Goal: Task Accomplishment & Management: Use online tool/utility

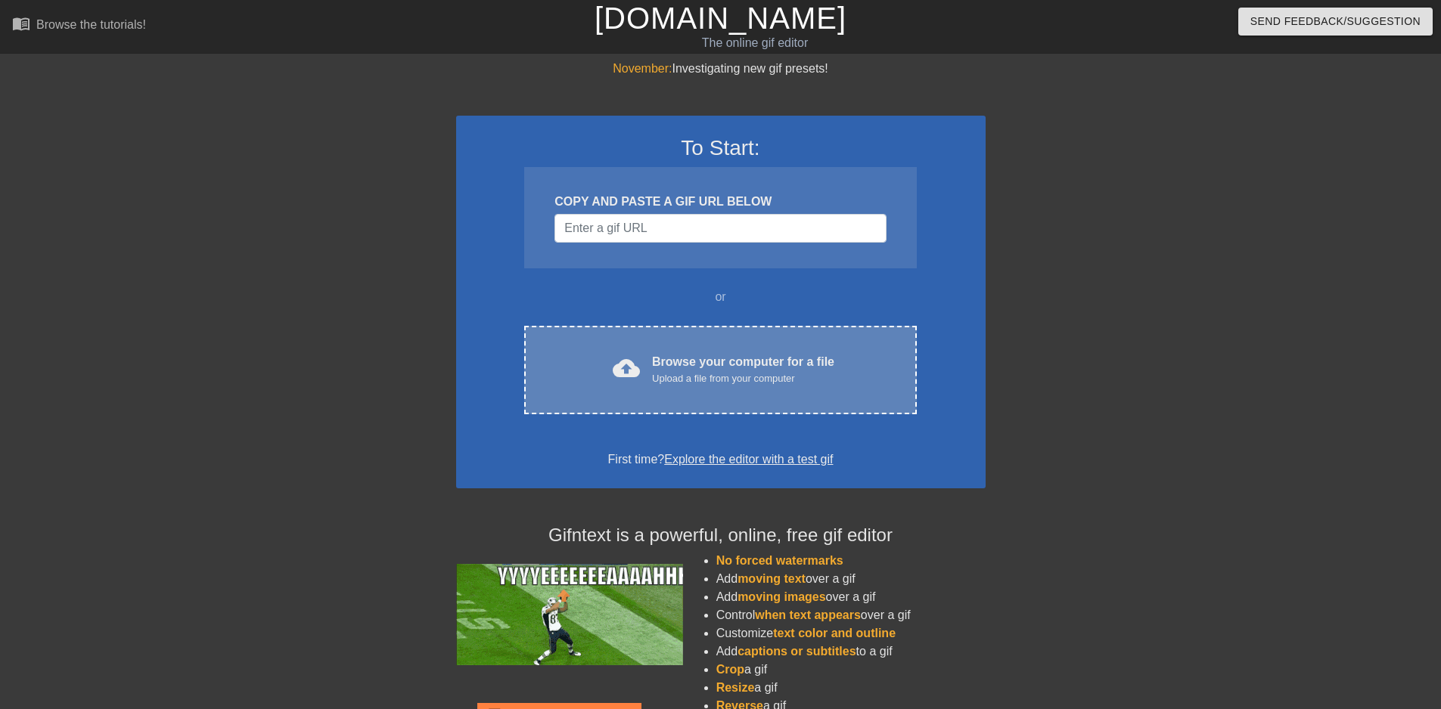
click at [781, 365] on div "Browse your computer for a file Upload a file from your computer" at bounding box center [743, 369] width 182 height 33
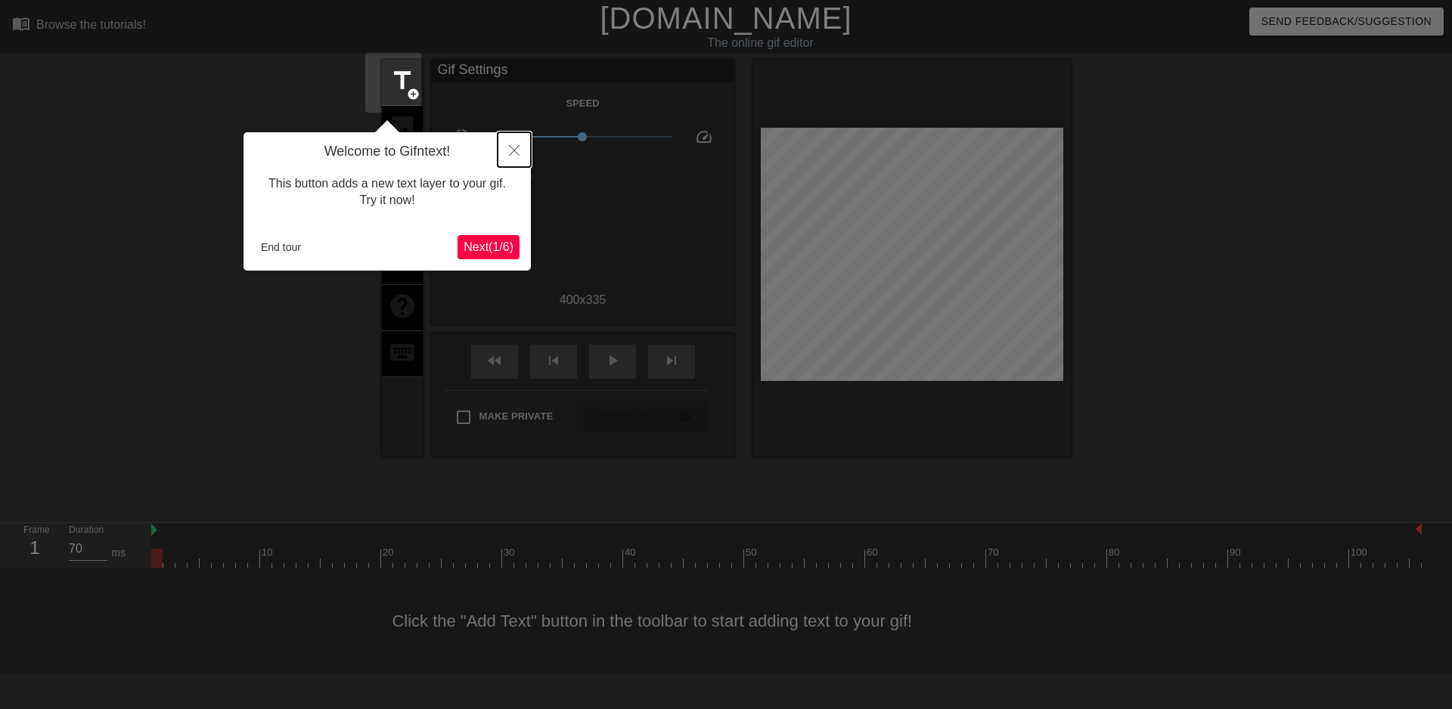
click at [508, 154] on button "Close" at bounding box center [514, 149] width 33 height 35
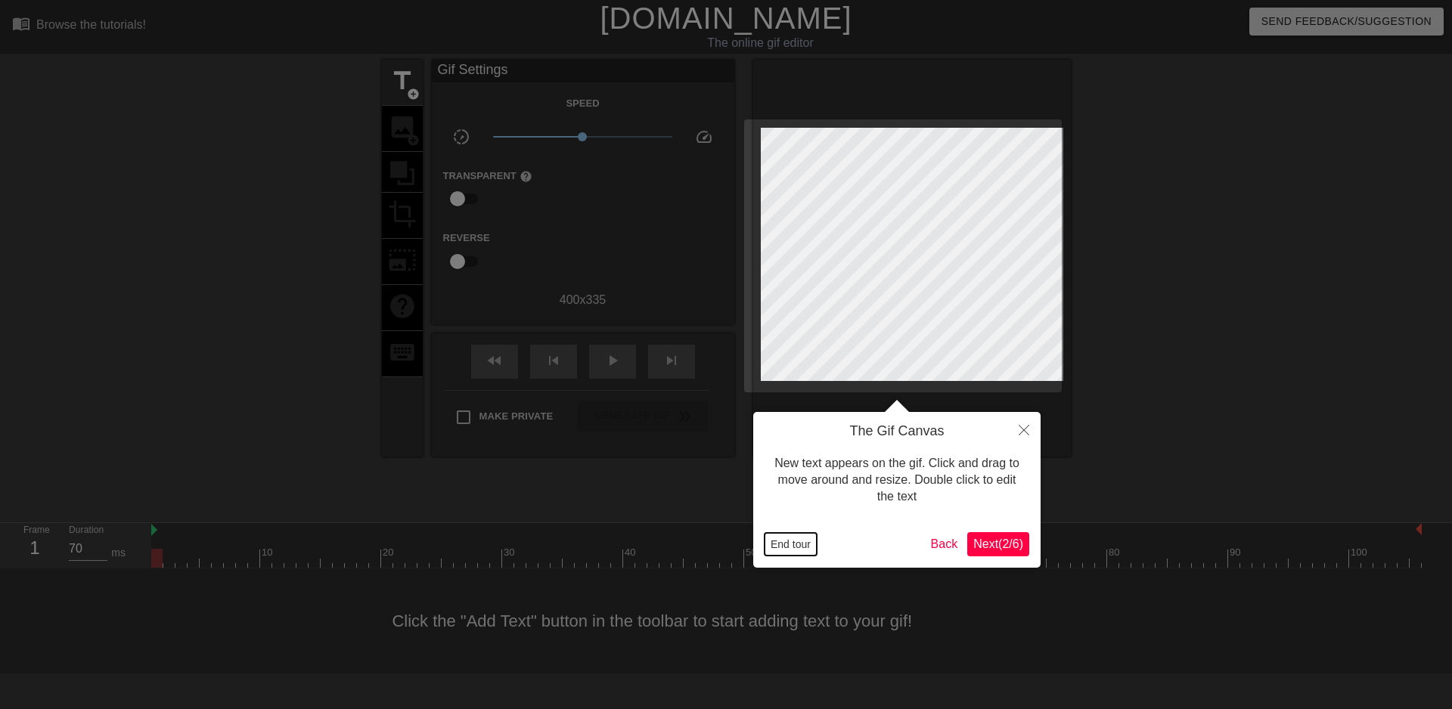
click at [804, 544] on button "End tour" at bounding box center [791, 544] width 52 height 23
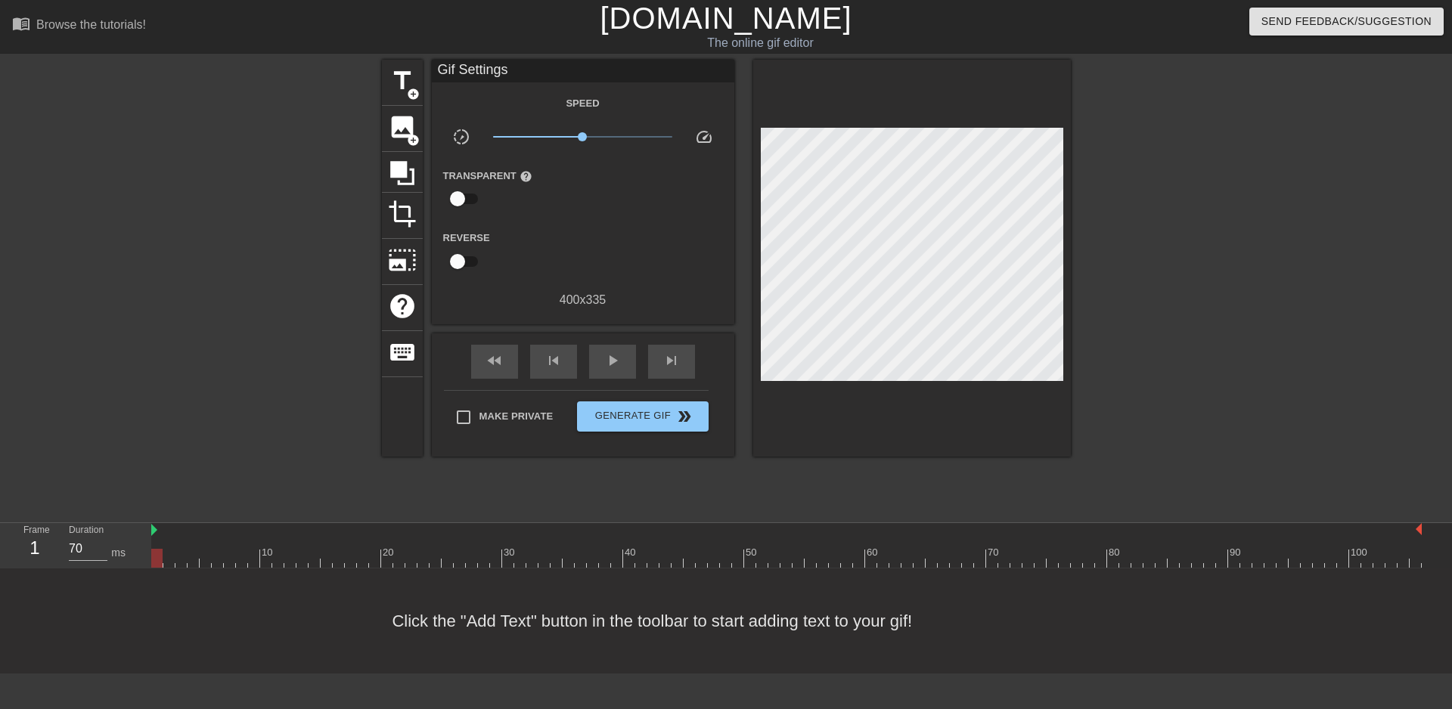
drag, startPoint x: 152, startPoint y: 473, endPoint x: 129, endPoint y: 473, distance: 22.7
click at [129, 523] on div "Frame 1 Duration 70 ms 10 20 30 40 50 60 70 80 90 100" at bounding box center [726, 545] width 1452 height 45
click at [607, 362] on span "play_arrow" at bounding box center [613, 361] width 18 height 18
click at [966, 549] on div at bounding box center [786, 558] width 1271 height 19
click at [591, 361] on div "play_arrow" at bounding box center [612, 362] width 47 height 34
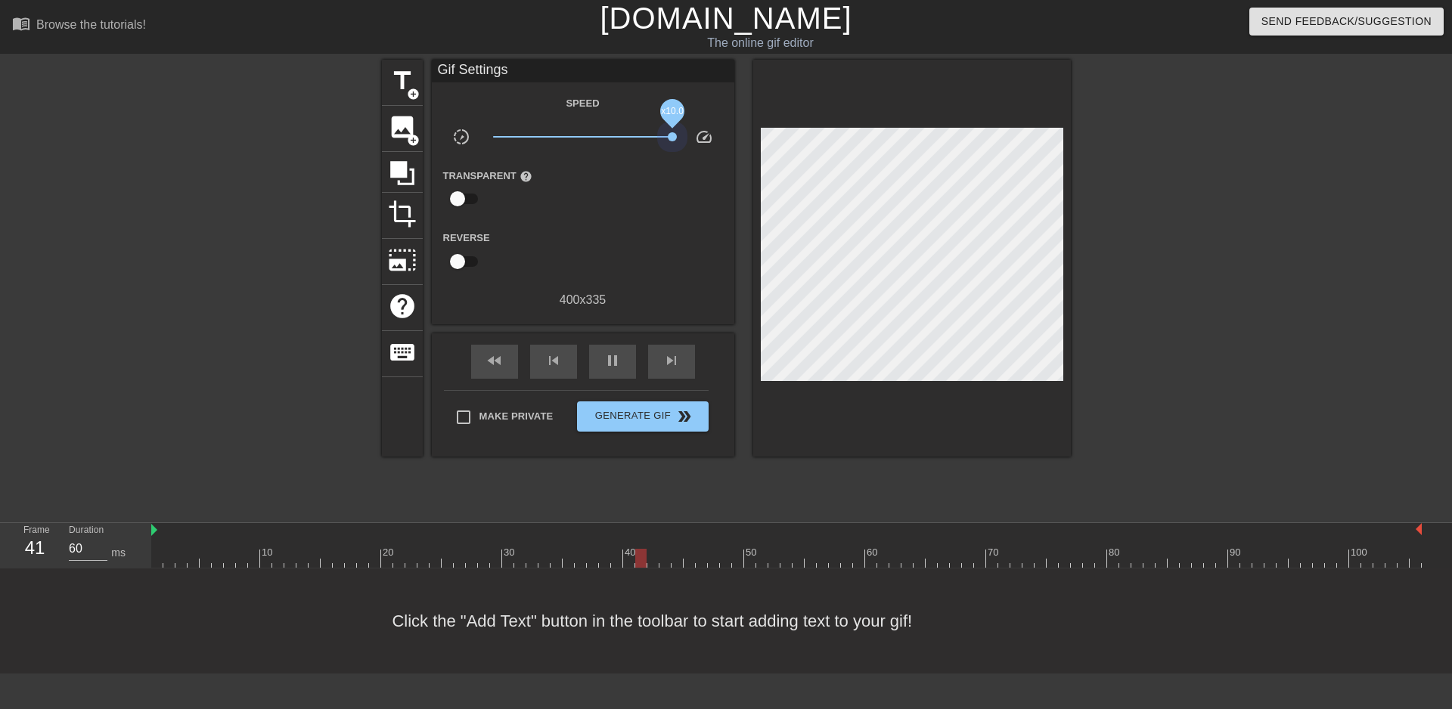
drag, startPoint x: 576, startPoint y: 140, endPoint x: 694, endPoint y: 140, distance: 118.7
click at [694, 140] on div "slow_motion_video x10.0 speed" at bounding box center [583, 139] width 303 height 23
click at [617, 137] on span "x3.05" at bounding box center [582, 137] width 179 height 18
click at [591, 365] on div "pause" at bounding box center [612, 362] width 47 height 34
click at [591, 365] on div "play_arrow" at bounding box center [612, 362] width 47 height 34
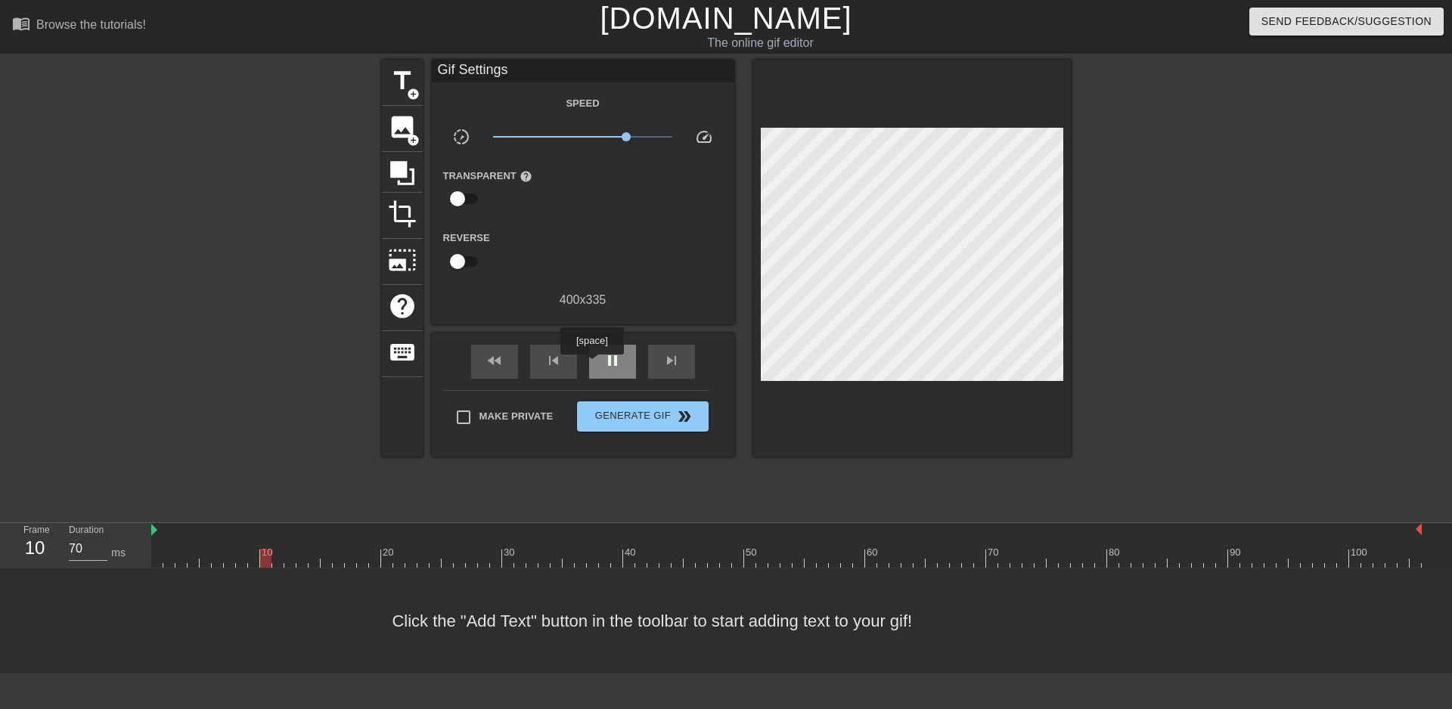
click at [591, 365] on div "pause" at bounding box center [612, 362] width 47 height 34
click at [45, 288] on div "title add_circle image add_circle crop photo_size_select_large help keyboard Gi…" at bounding box center [726, 287] width 1452 height 454
click at [604, 366] on span "play_arrow" at bounding box center [613, 361] width 18 height 18
click at [604, 366] on span "pause" at bounding box center [613, 361] width 18 height 18
click at [57, 602] on div "Click the "Add Text" button in the toolbar to start adding text to your gif!" at bounding box center [726, 621] width 1452 height 105
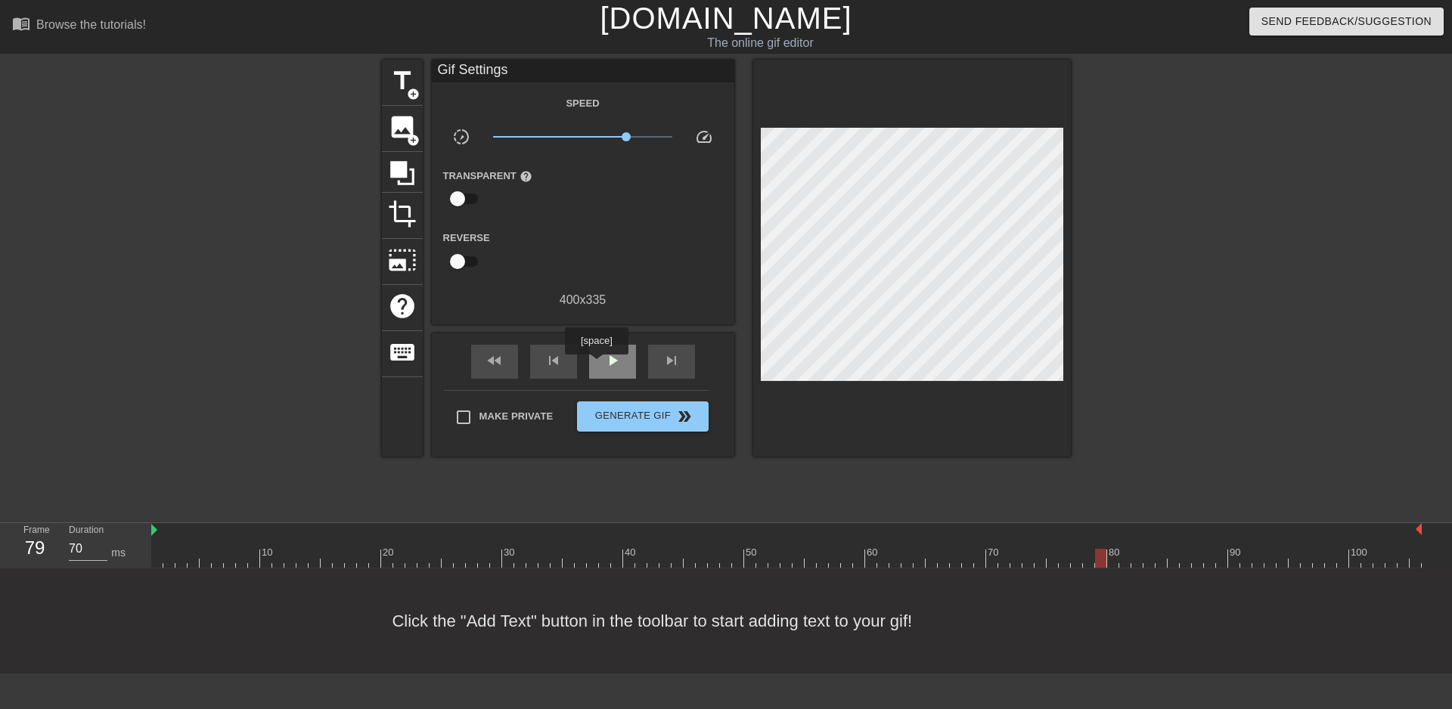
click at [604, 365] on span "play_arrow" at bounding box center [613, 361] width 18 height 18
type input "60"
click at [604, 365] on span "pause" at bounding box center [613, 361] width 18 height 18
click at [395, 89] on span "title" at bounding box center [402, 81] width 29 height 29
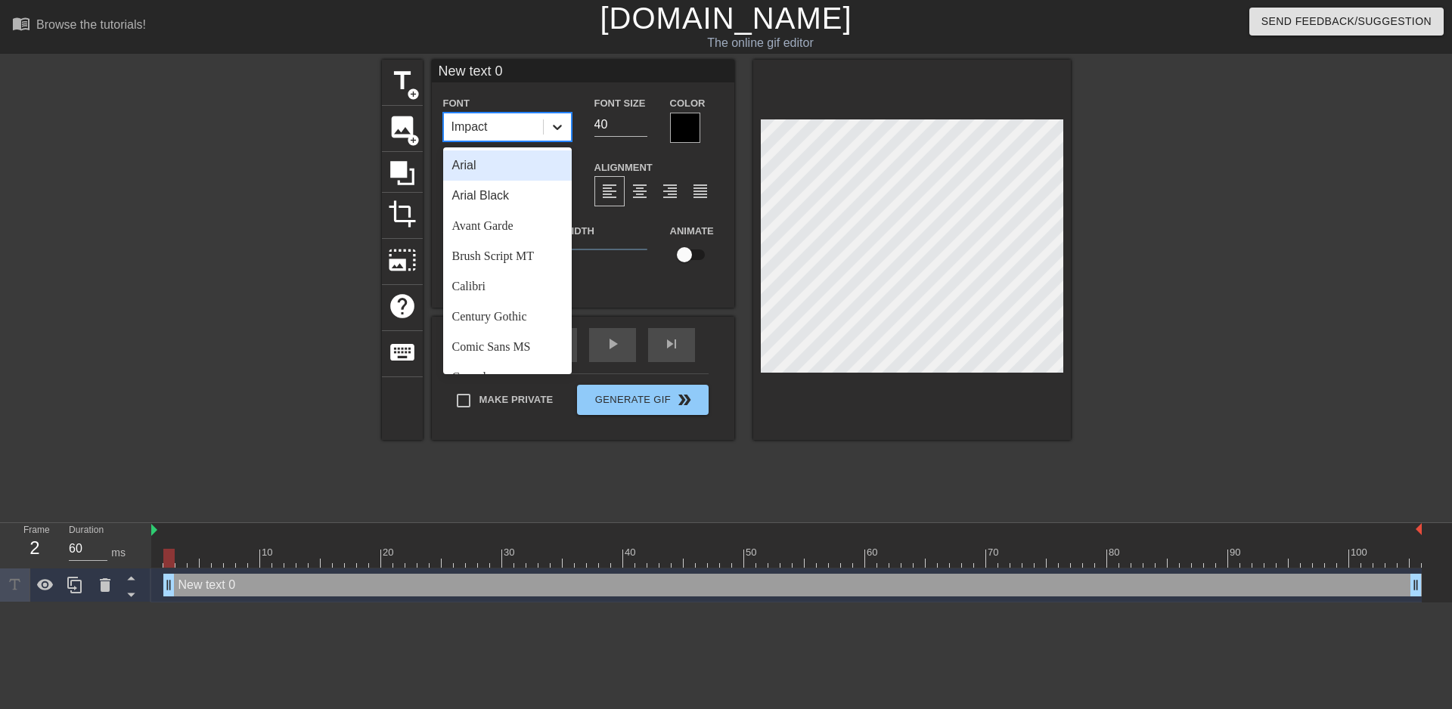
click at [550, 132] on icon at bounding box center [557, 127] width 15 height 15
click at [588, 92] on div "New text 0 Font option Arial focused, 1 of 24. 24 results available. Use Up and…" at bounding box center [583, 172] width 303 height 225
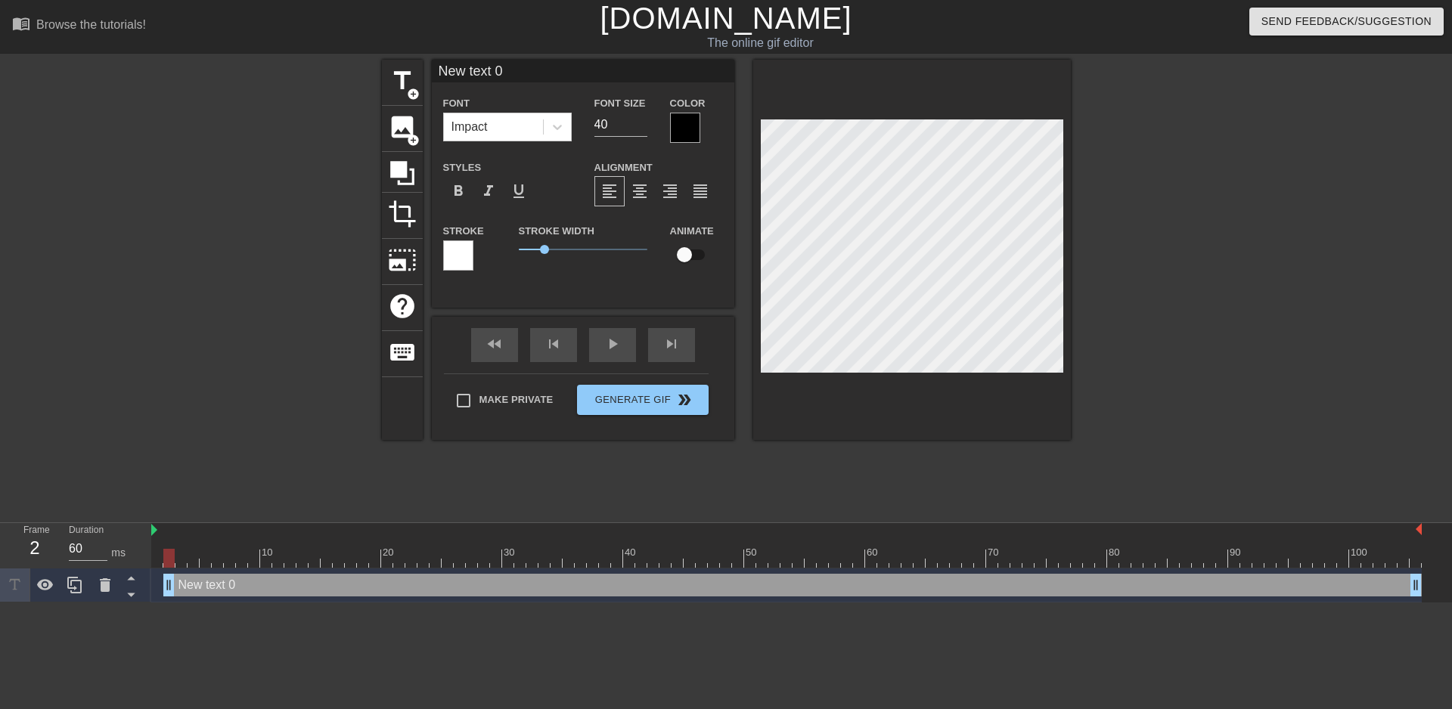
click at [678, 130] on div at bounding box center [685, 128] width 30 height 30
type input "text 0"
type textarea "text 0"
type input "text 0"
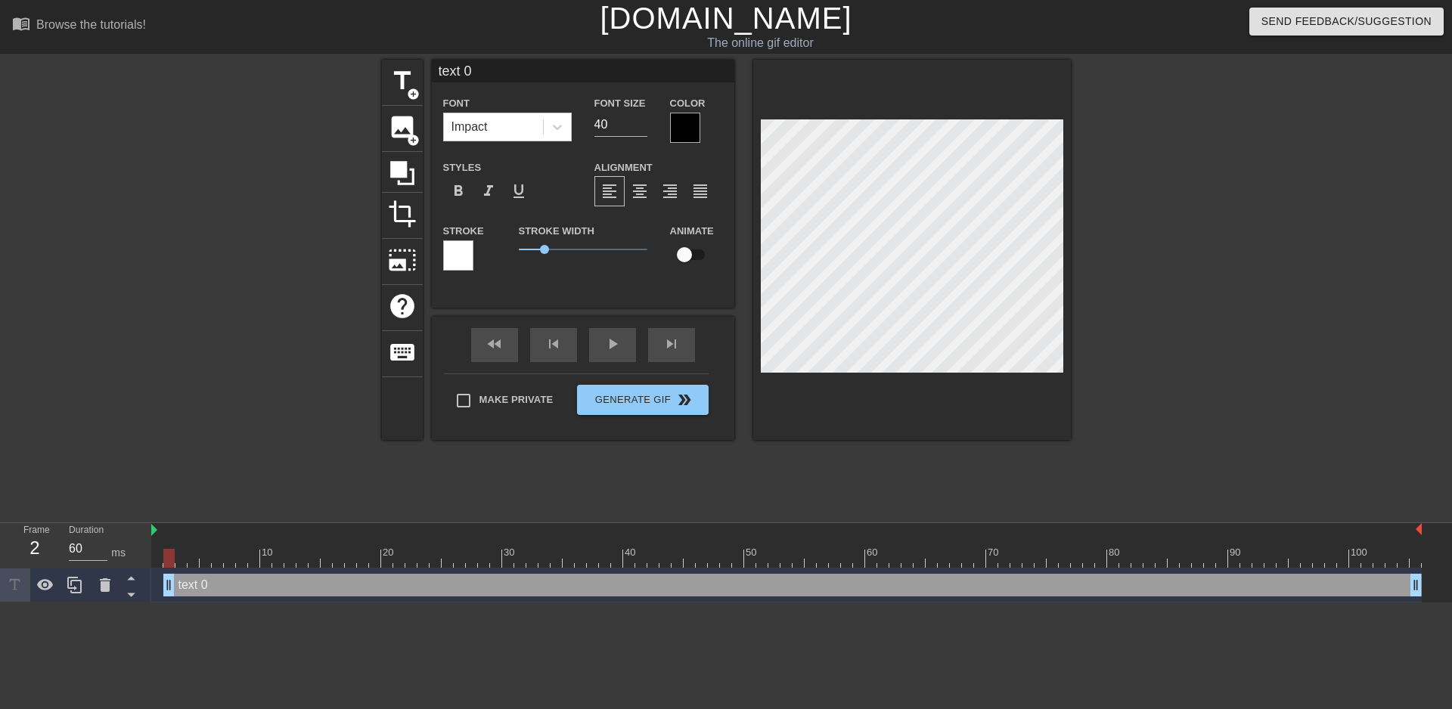
type textarea "text 0"
type input "ext 0"
type textarea "ext 0"
type input "xt 0"
type textarea "xt 0"
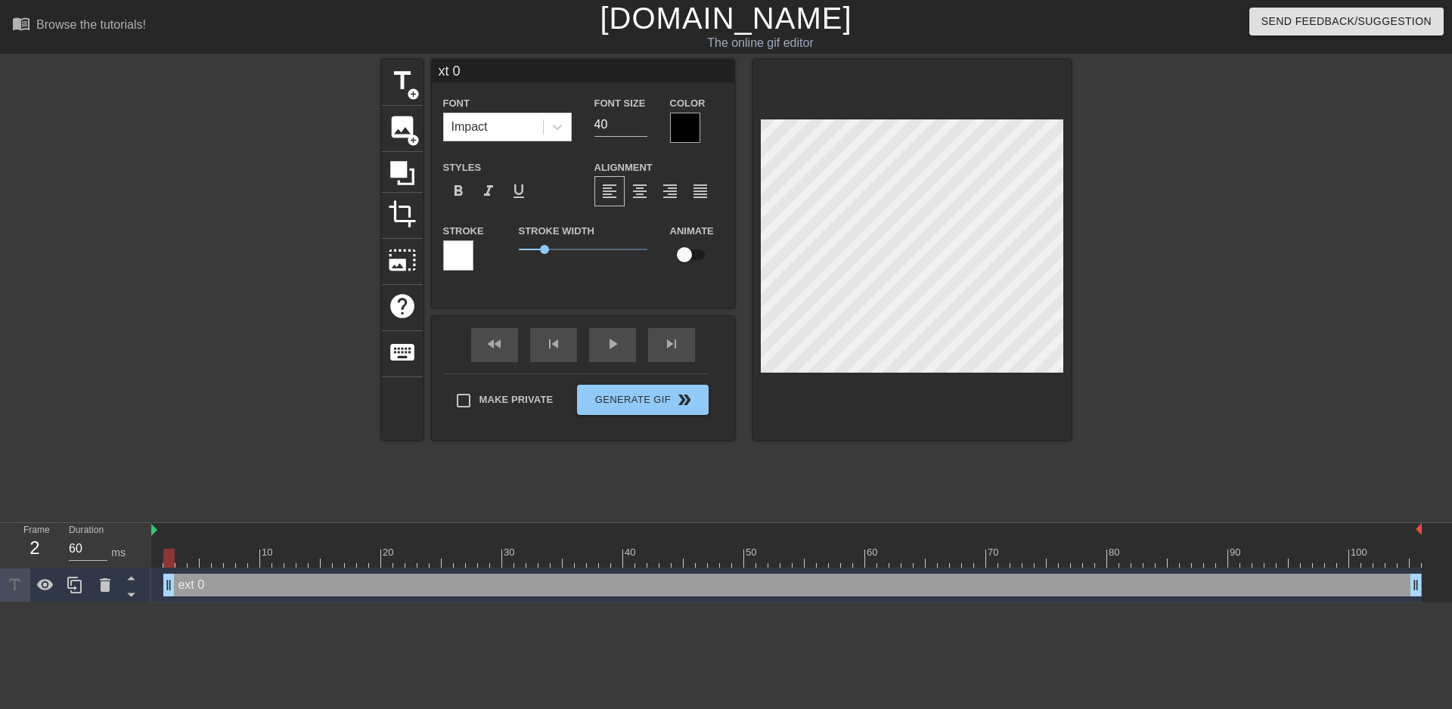
type input "t 0"
type textarea "t 0"
type input "0"
type textarea "0"
type input "0"
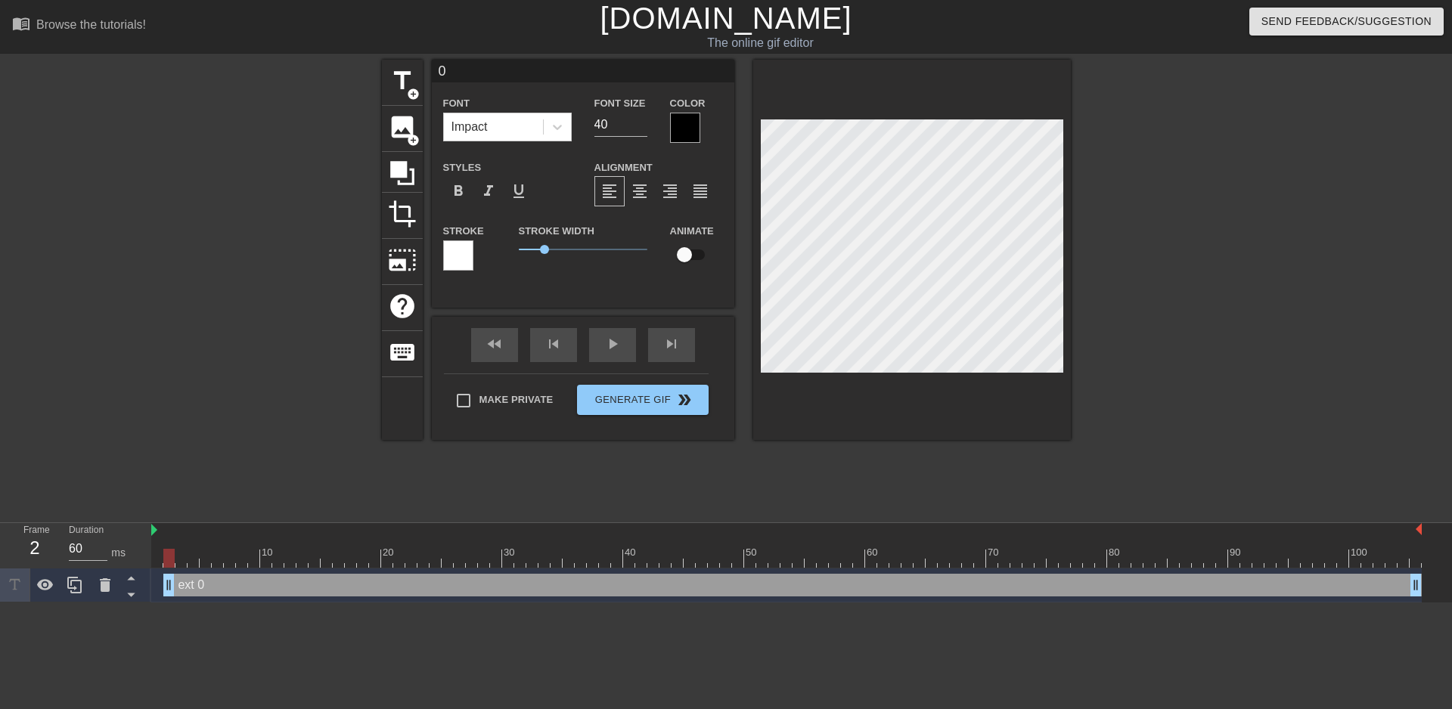
type textarea "0"
type input "L"
type textarea "L"
type input "Lo"
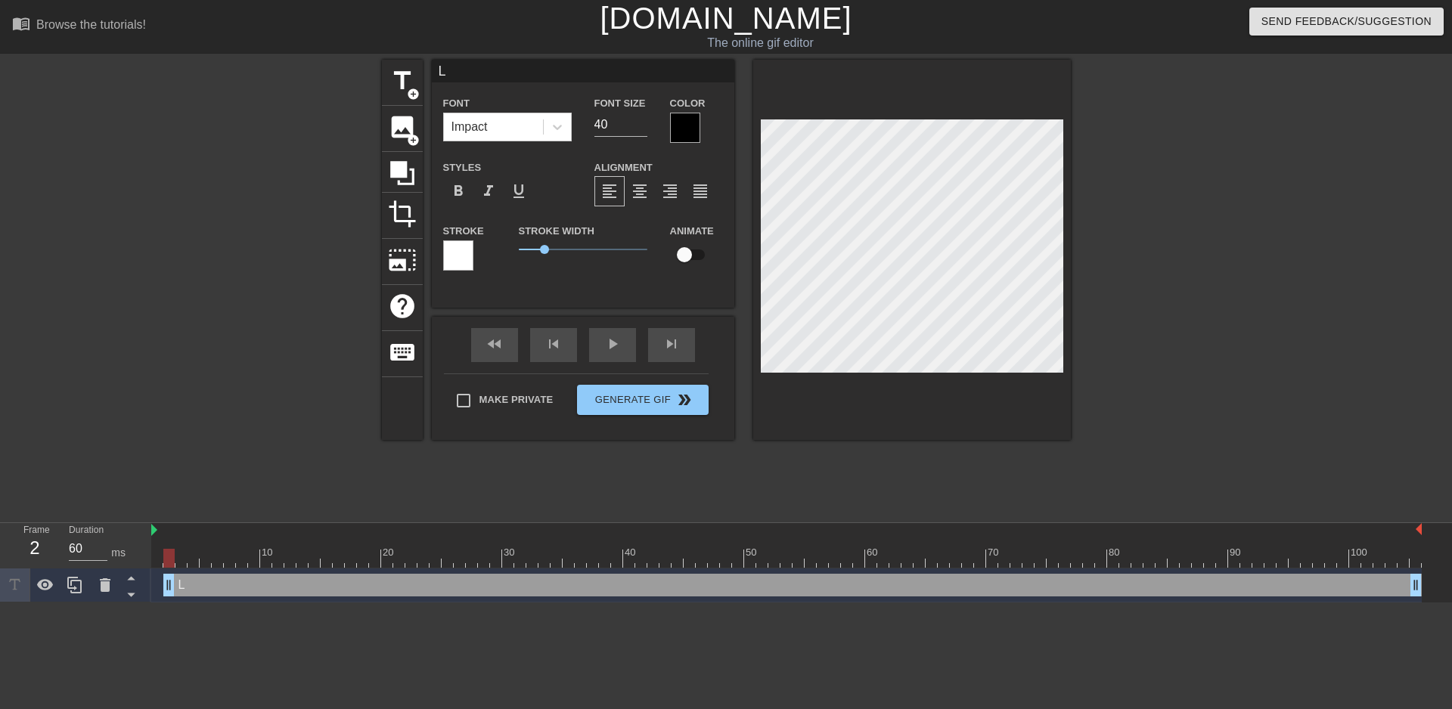
type textarea "Lo"
type input "Los"
type textarea "Los"
type input "Lost"
type textarea "Lost"
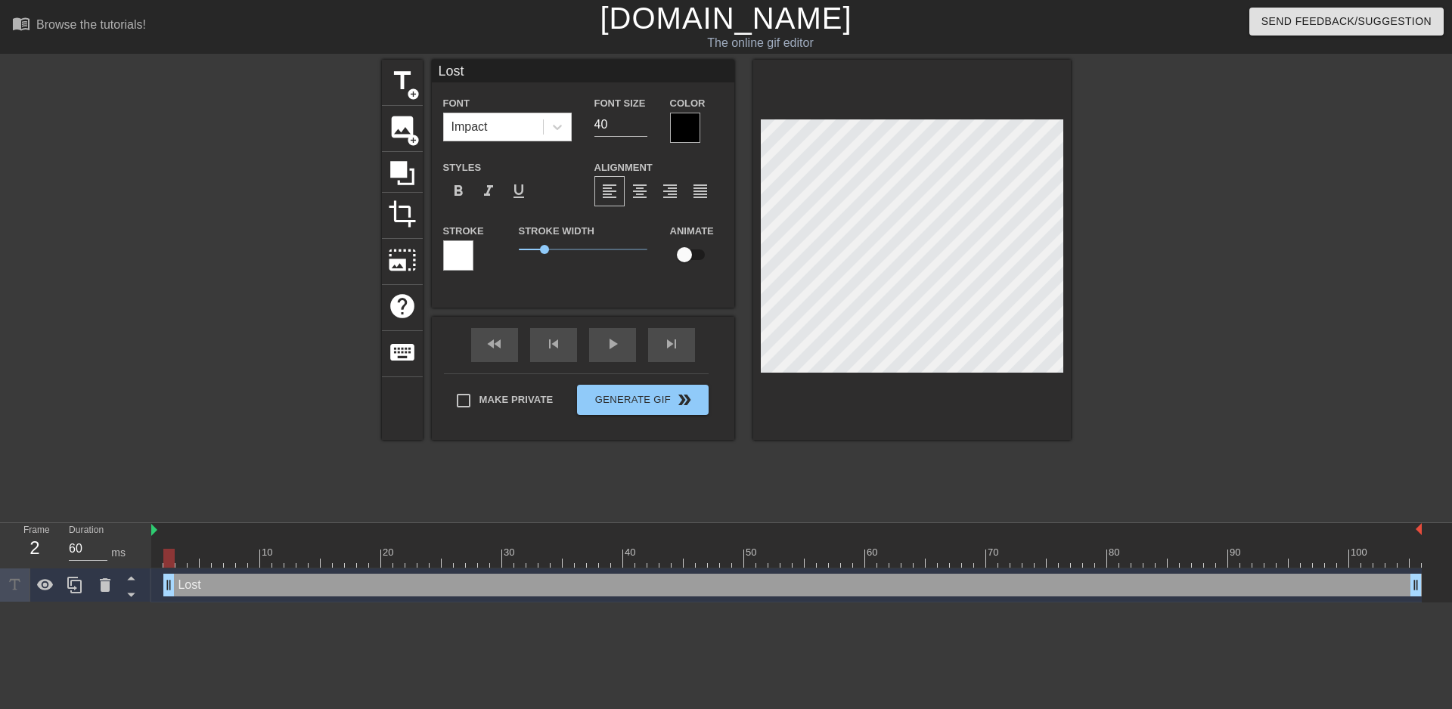
type input "Lost"
type textarea "Lost"
type input "Lost t"
type textarea "Lost t"
type input "Lost to"
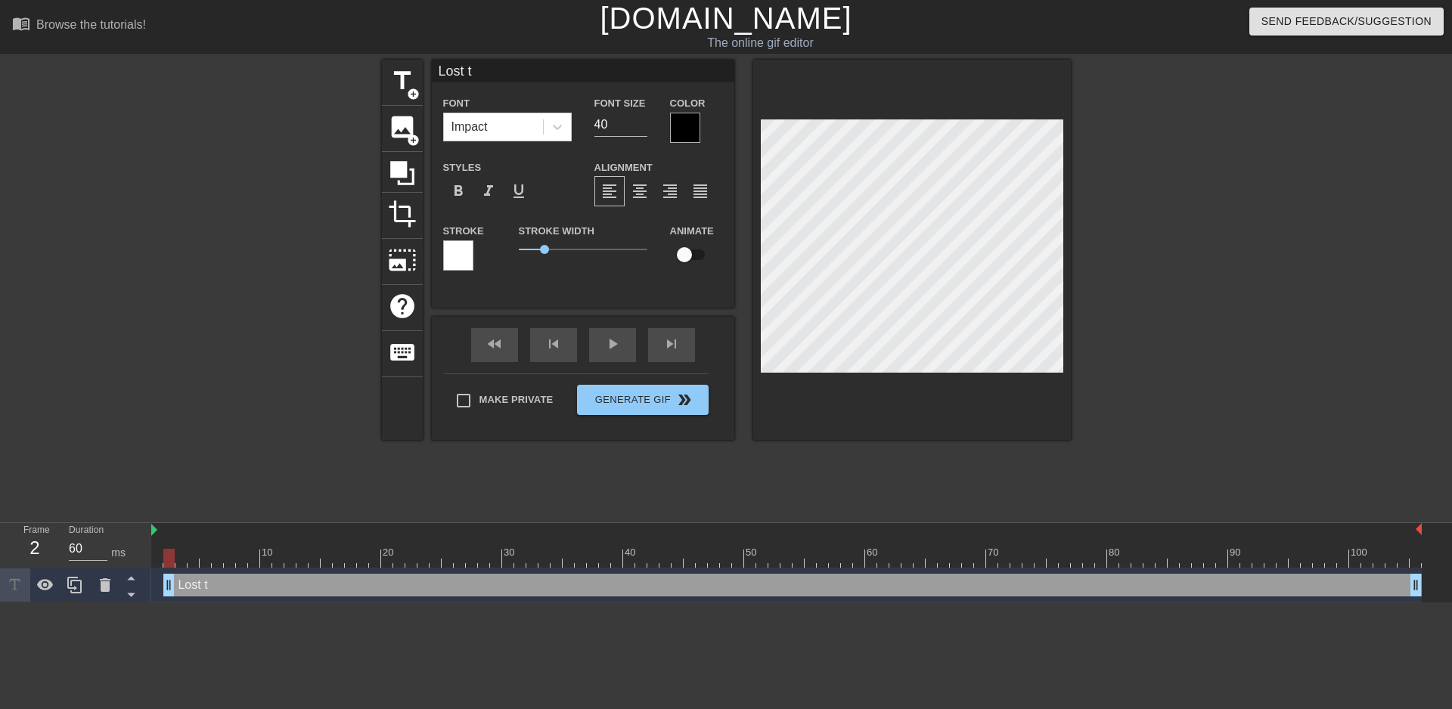
type textarea "Lost to"
type input "Lost to"
type textarea "Lost to"
type input "Lost to a"
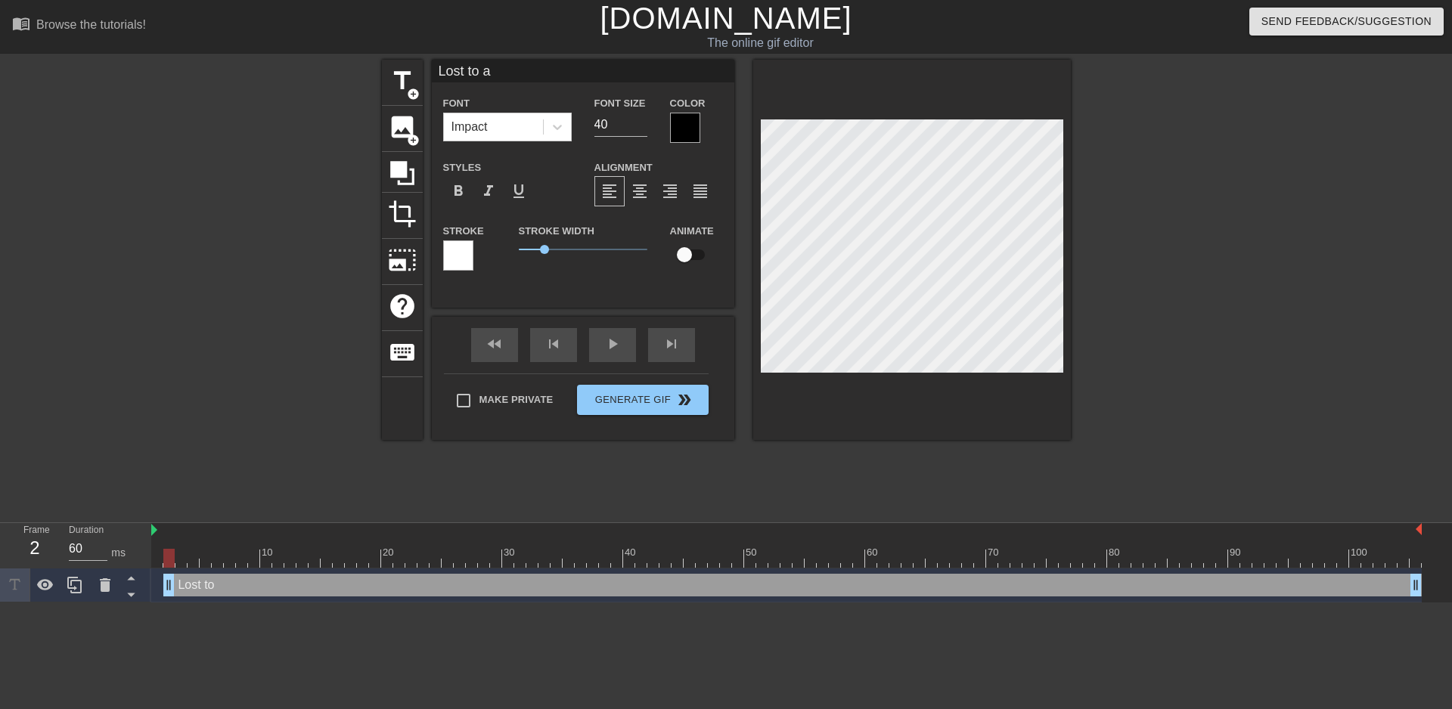
type textarea "Lost to a"
type input "Lost to a"
type textarea "Lost to a"
type input "Lost to a b"
type textarea "Lost to a b"
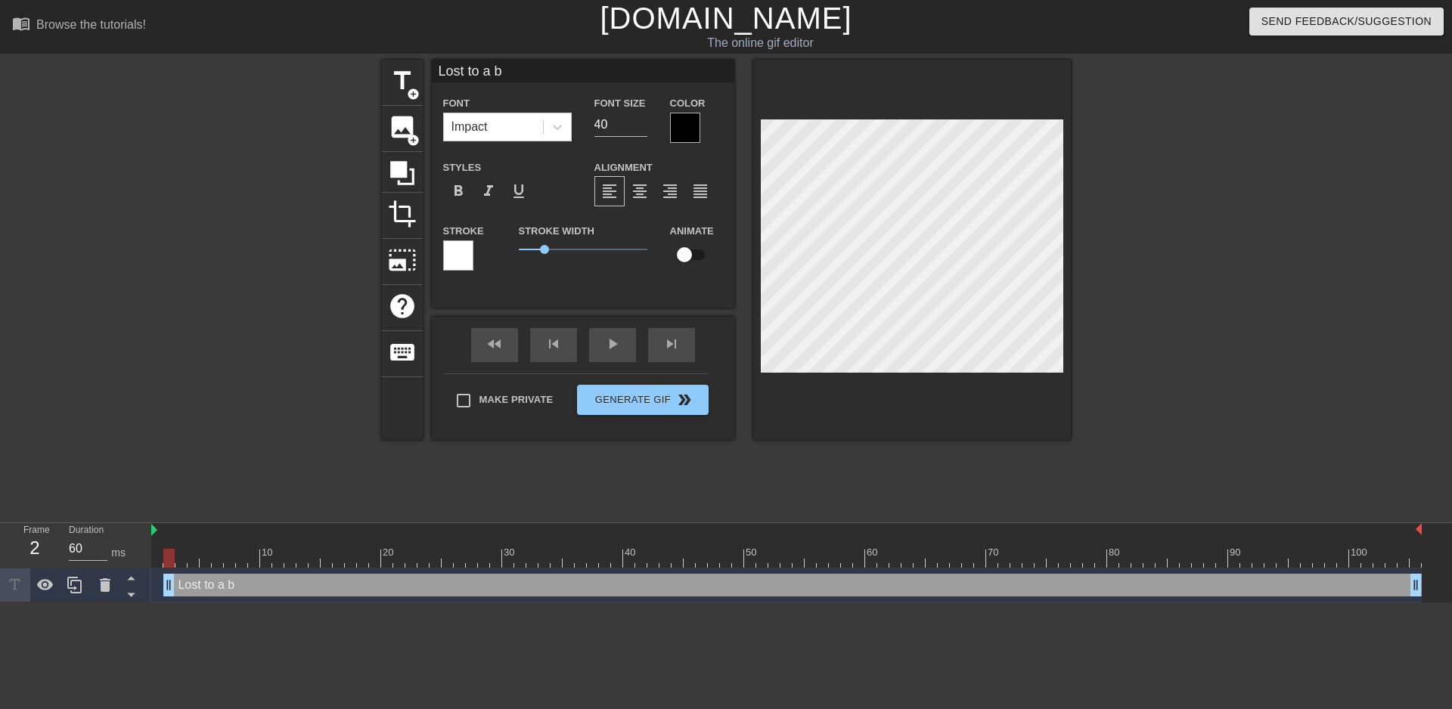
type input "Lost to a bl"
type textarea "Lost to a bl"
type input "Lost to a bli"
type textarea "Lost to a bli"
type input "Lost to a blin"
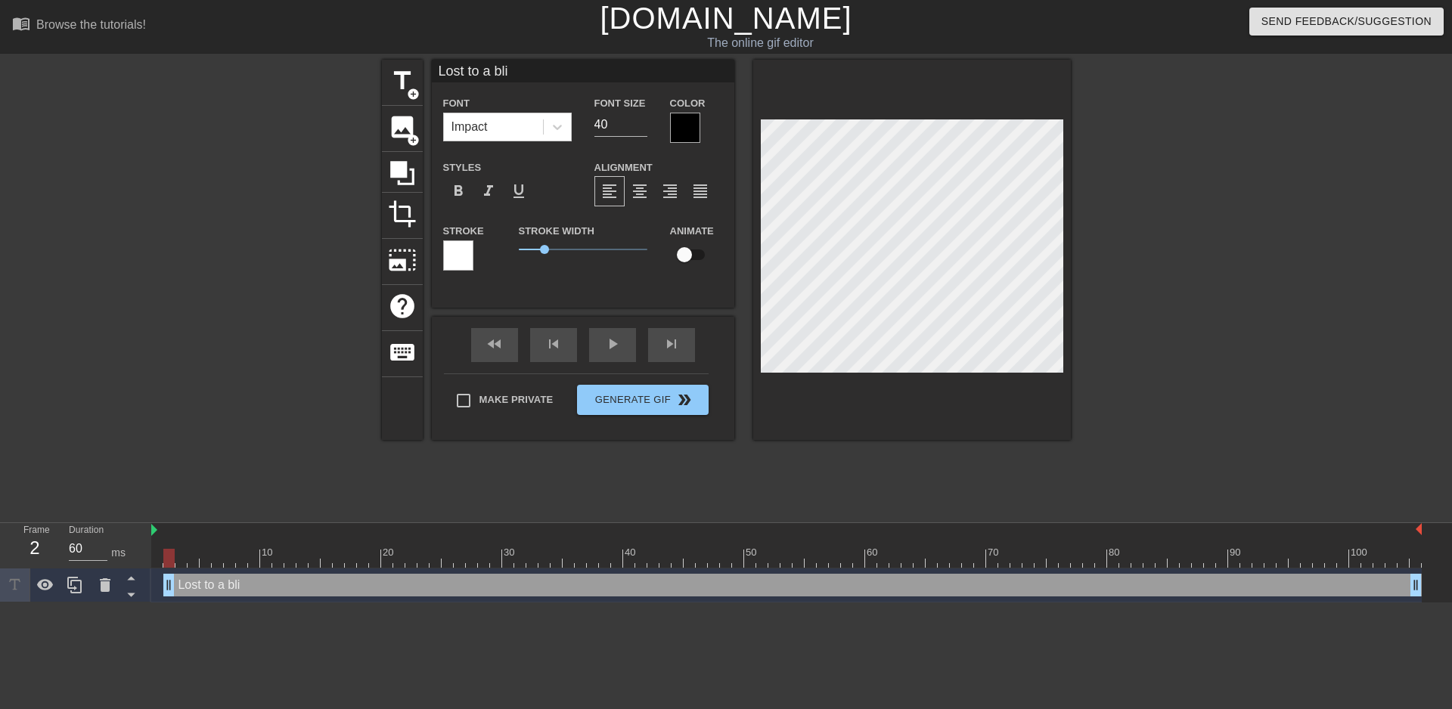
type textarea "Lost to a blin"
type input "Lost to a blind"
type textarea "Lost to a blind"
type input "Lost to a blind"
type textarea "Lost to a blind"
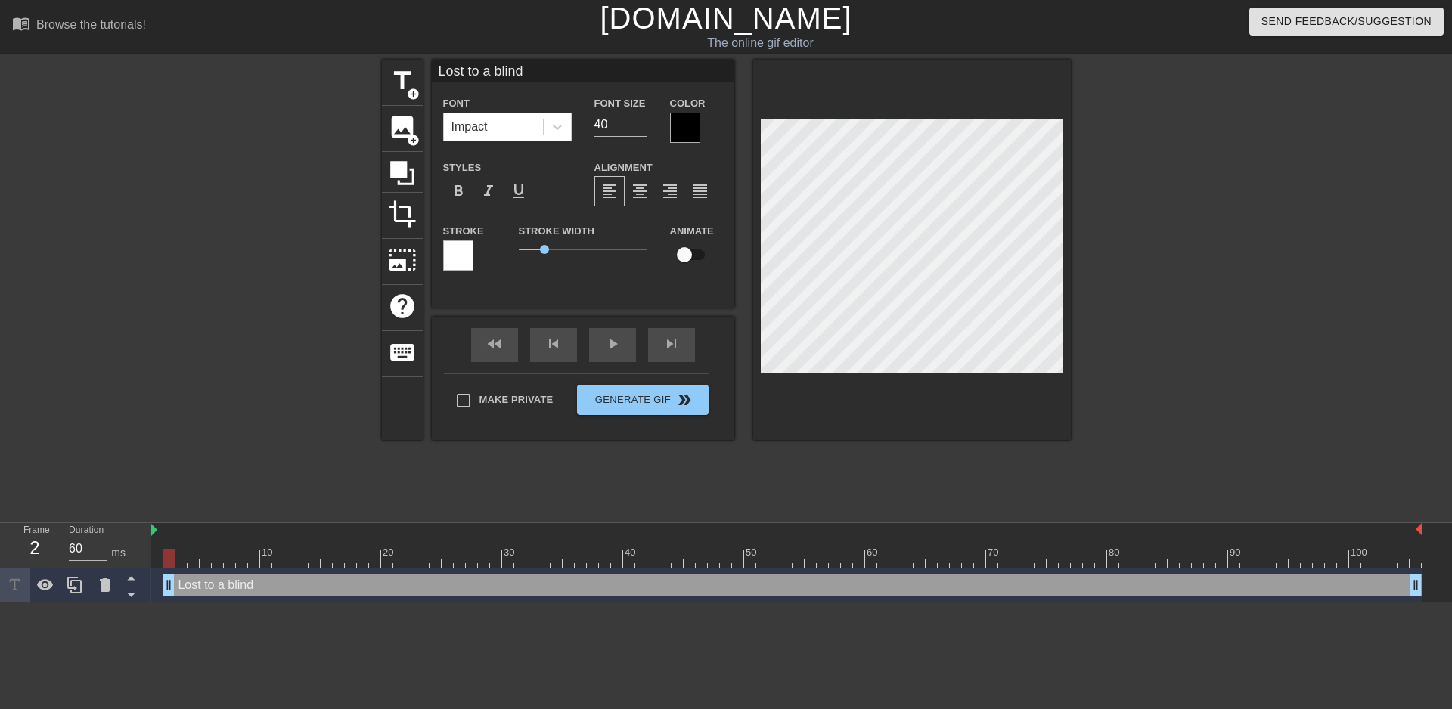
type input "Lost to a blind g"
type textarea "Lost to a blind g"
type input "Lost to a blind gu"
type textarea "Lost to a blind gu"
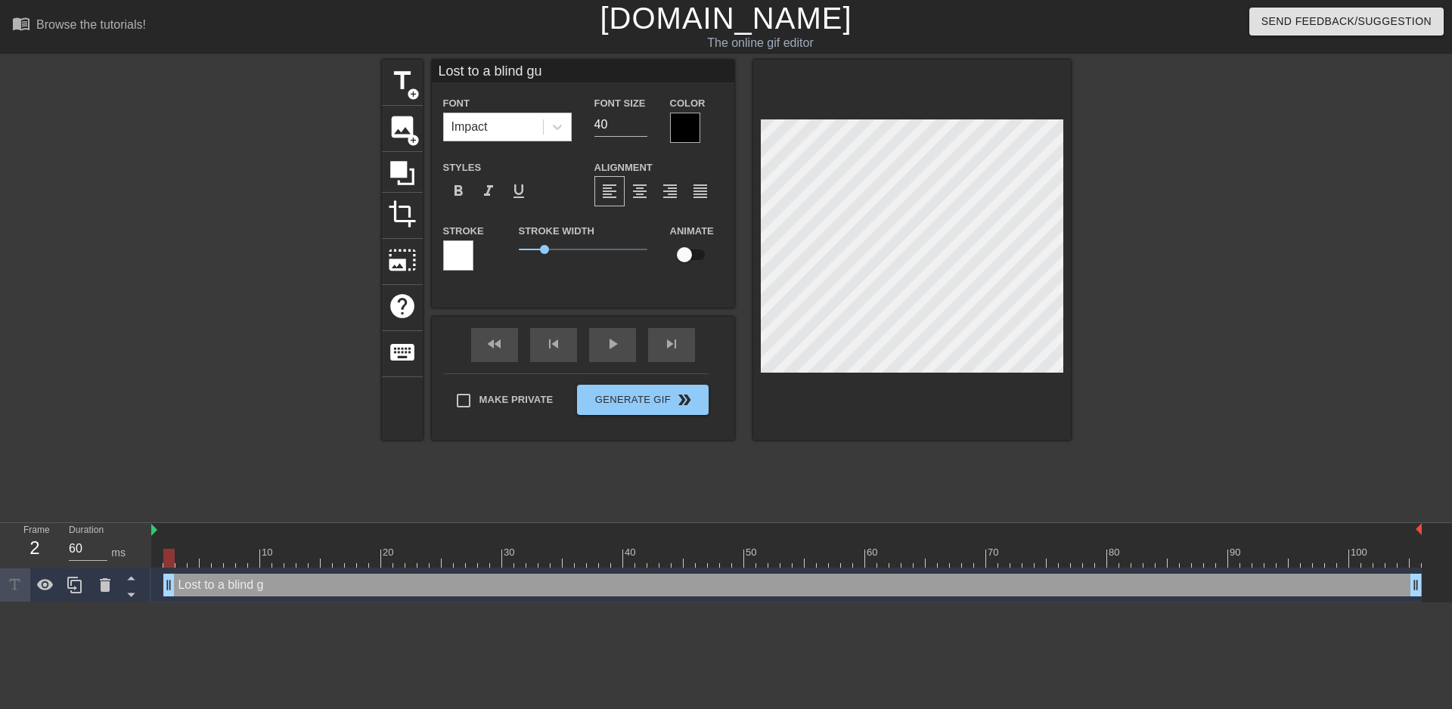
type input "Lost to a blind guy"
type textarea "Lost to a blind guy"
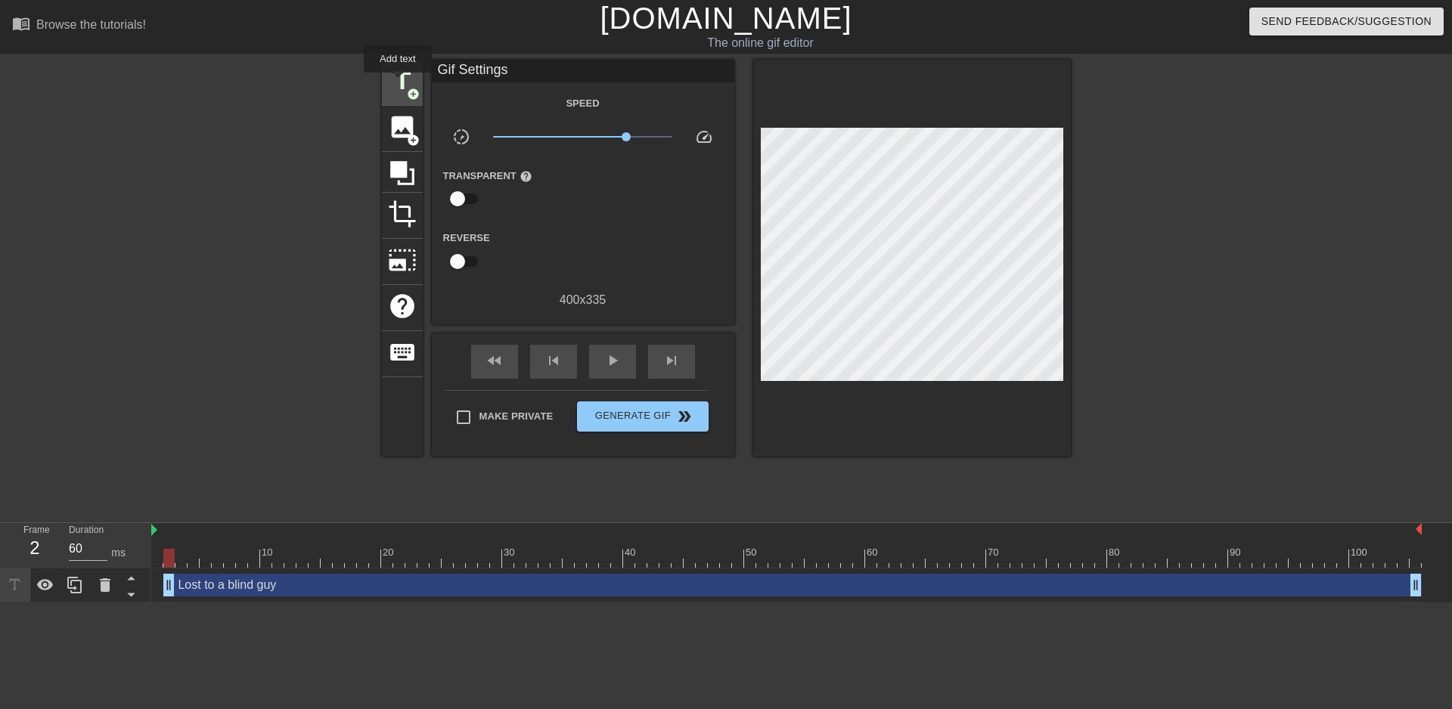
click at [398, 83] on span "title" at bounding box center [402, 81] width 29 height 29
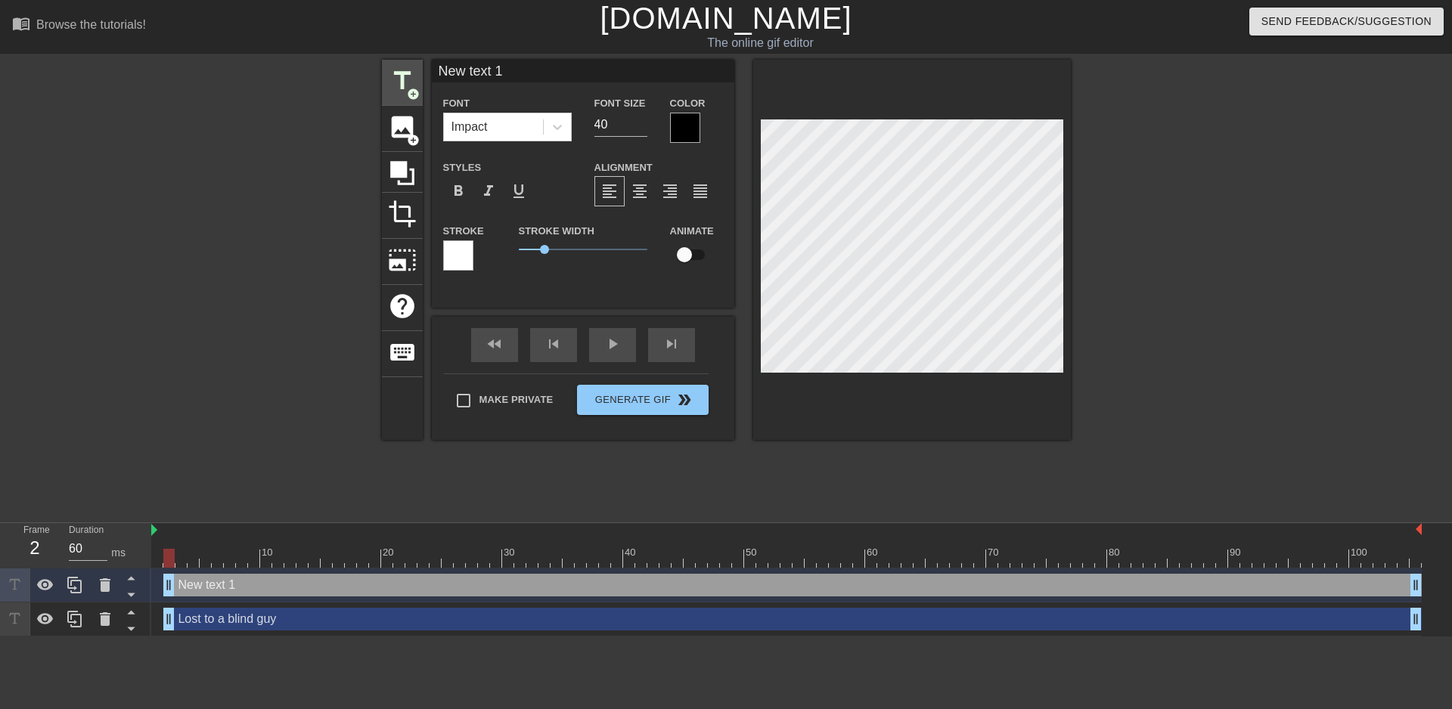
scroll to position [2, 4]
type input "d"
type textarea "d"
type input "di"
type textarea "di"
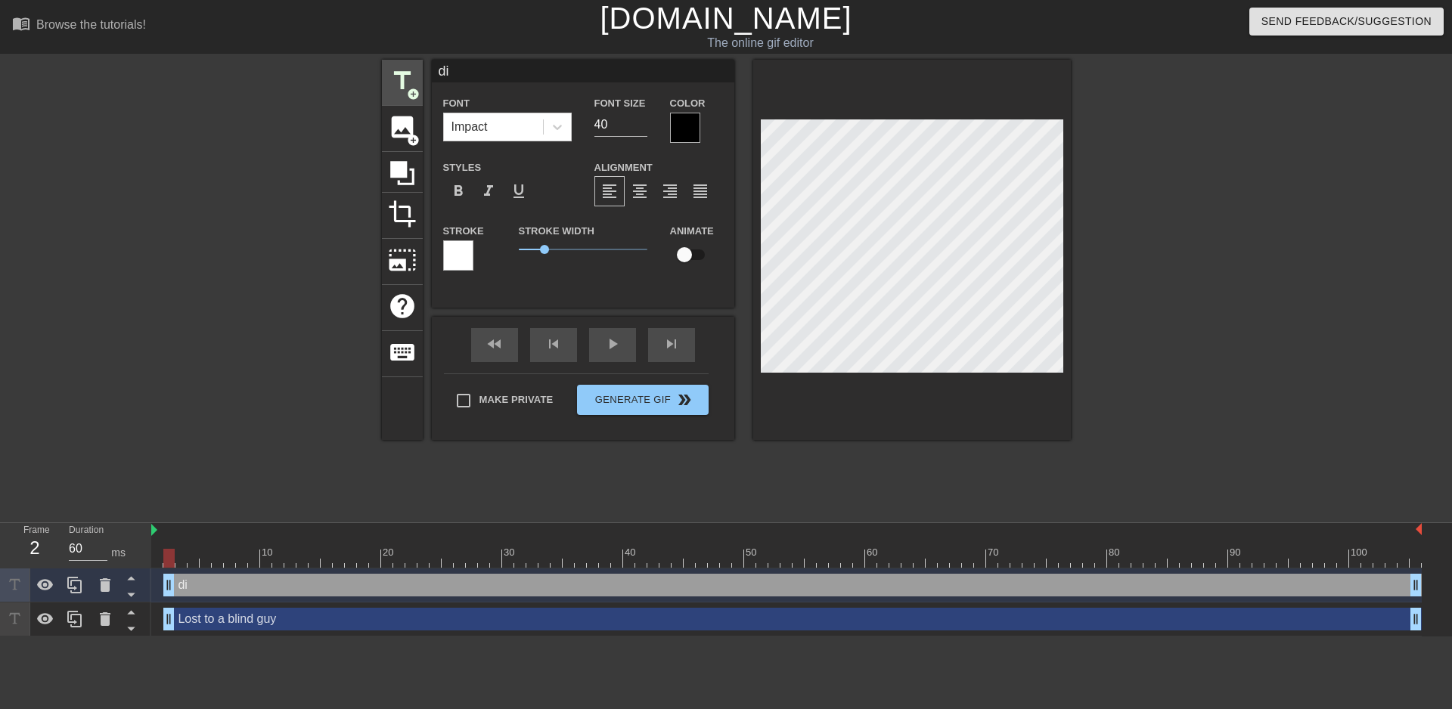
type input "did"
type textarea "did"
type input "didn"
type textarea "didn"
type input "didn'"
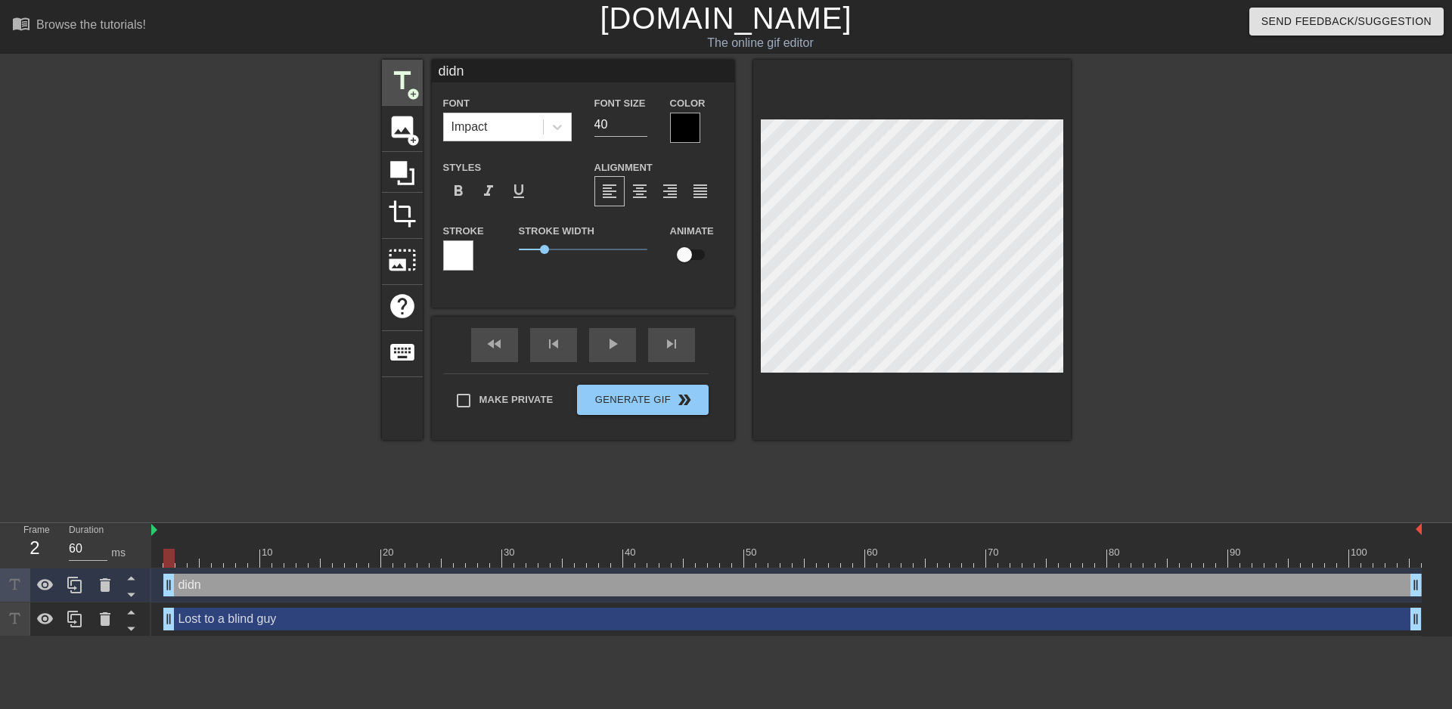
type textarea "didn'"
type input "didn't"
type textarea "didn't"
type input "didn't"
type textarea "didn't"
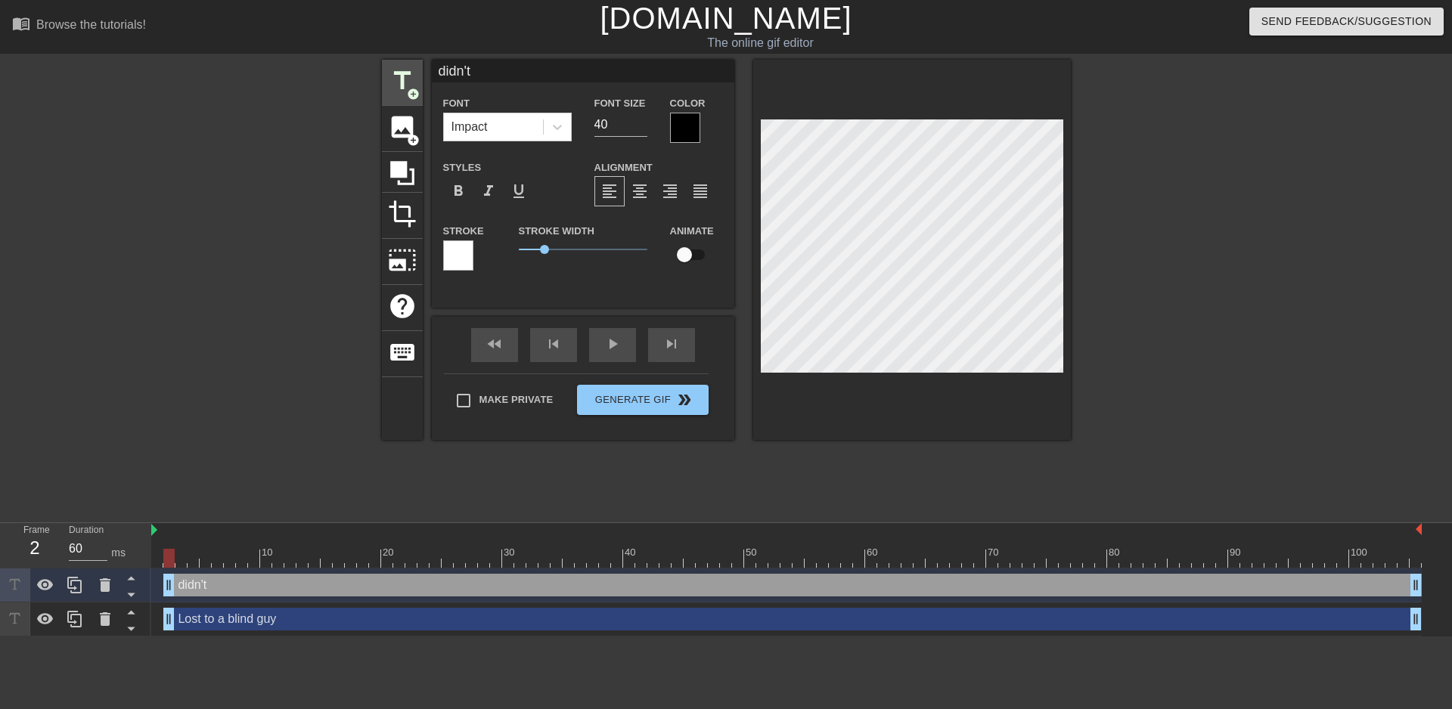
type input "didn't s"
type textarea "didn't s"
type input "didn't se"
type textarea "didn't se"
type input "didn't see"
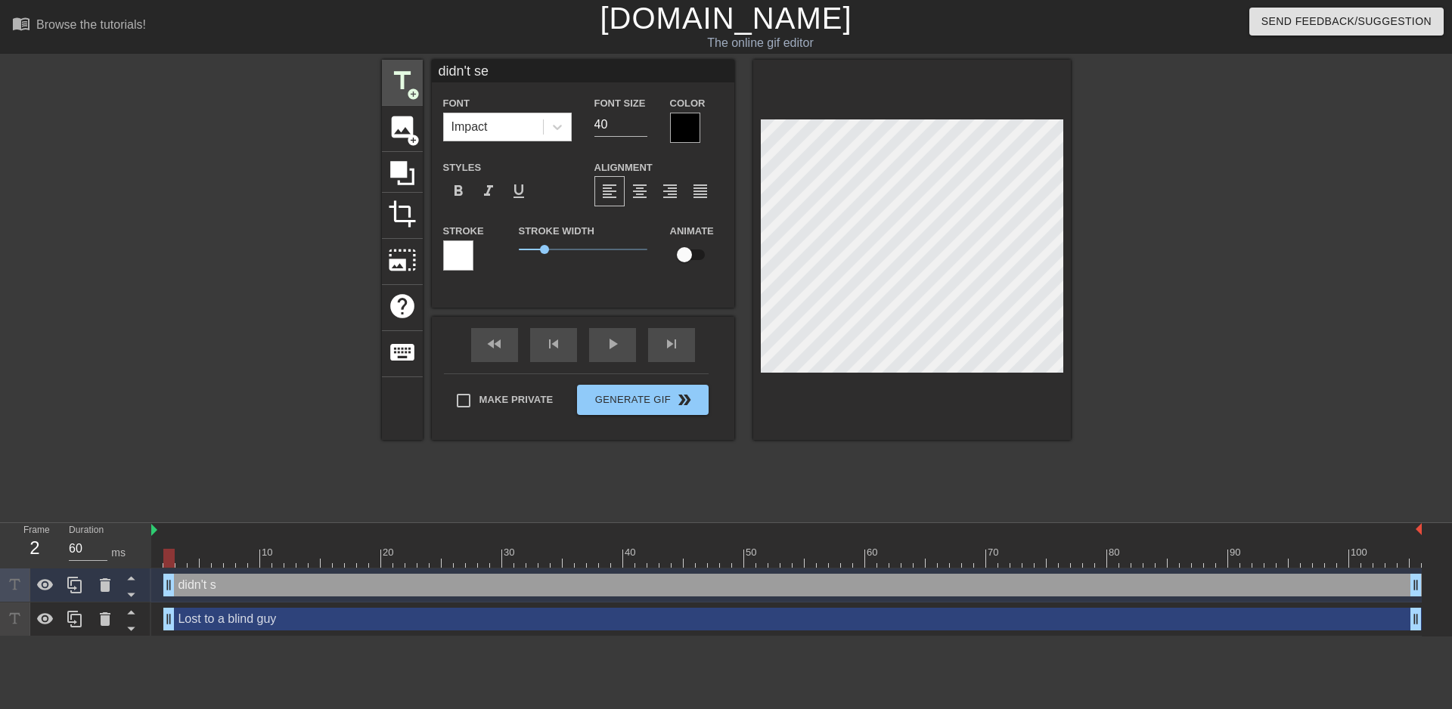
type textarea "didn't see"
type input "didn't see"
type textarea "didn't see"
type input "didn't see t"
type textarea "didn't see t"
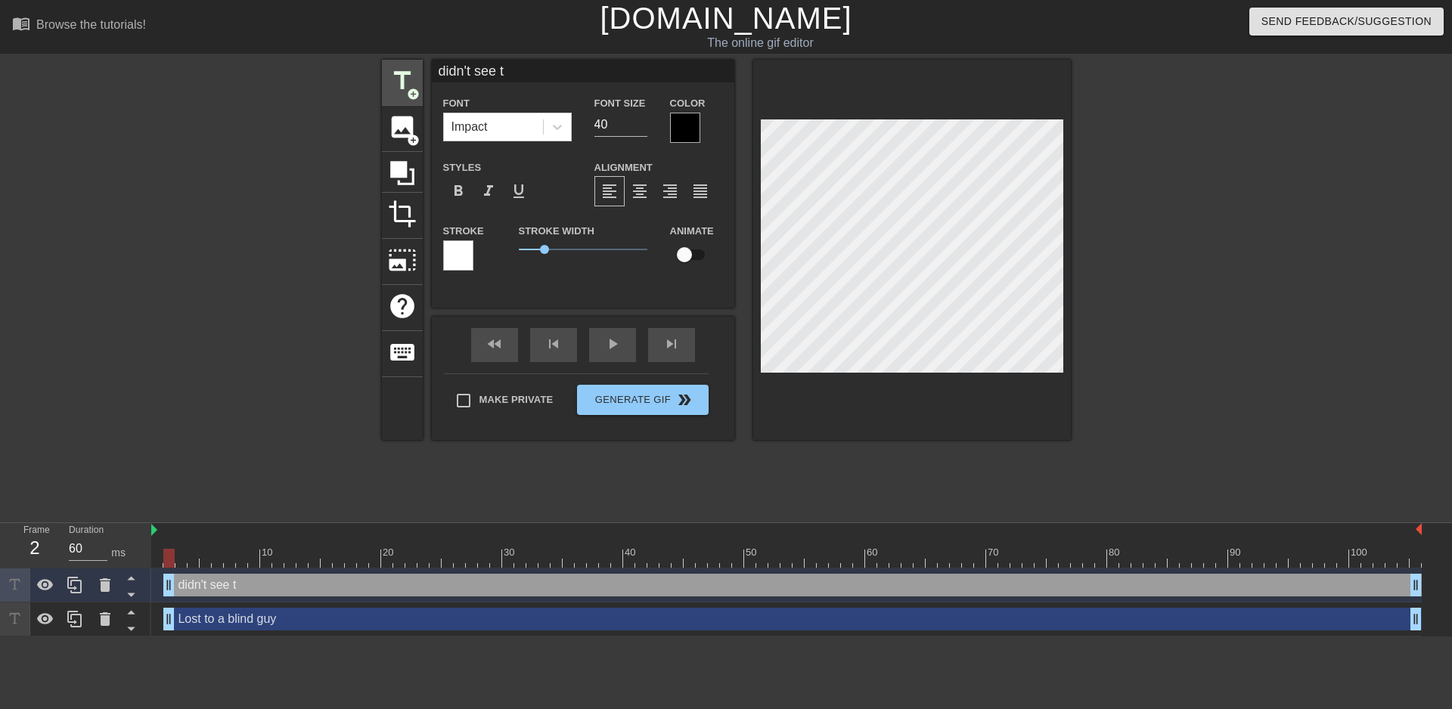
type input "didn't see th"
type textarea "didn't see th"
type input "didn't see tha"
type textarea "didn't see tha"
type input "didn't see that"
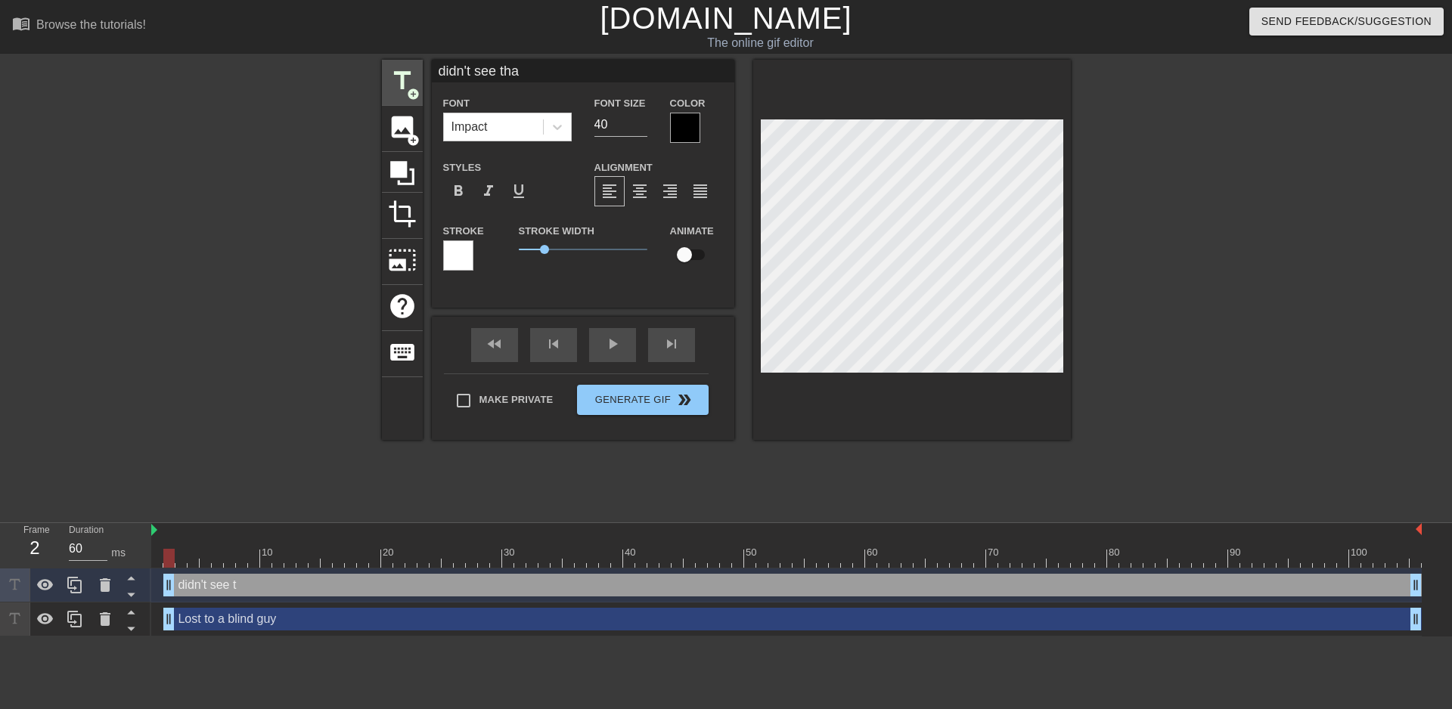
type textarea "didn't see that"
type input "didn't see that"
type textarea "didn't see that"
type input "didn't see that c"
type textarea "didn't see that c"
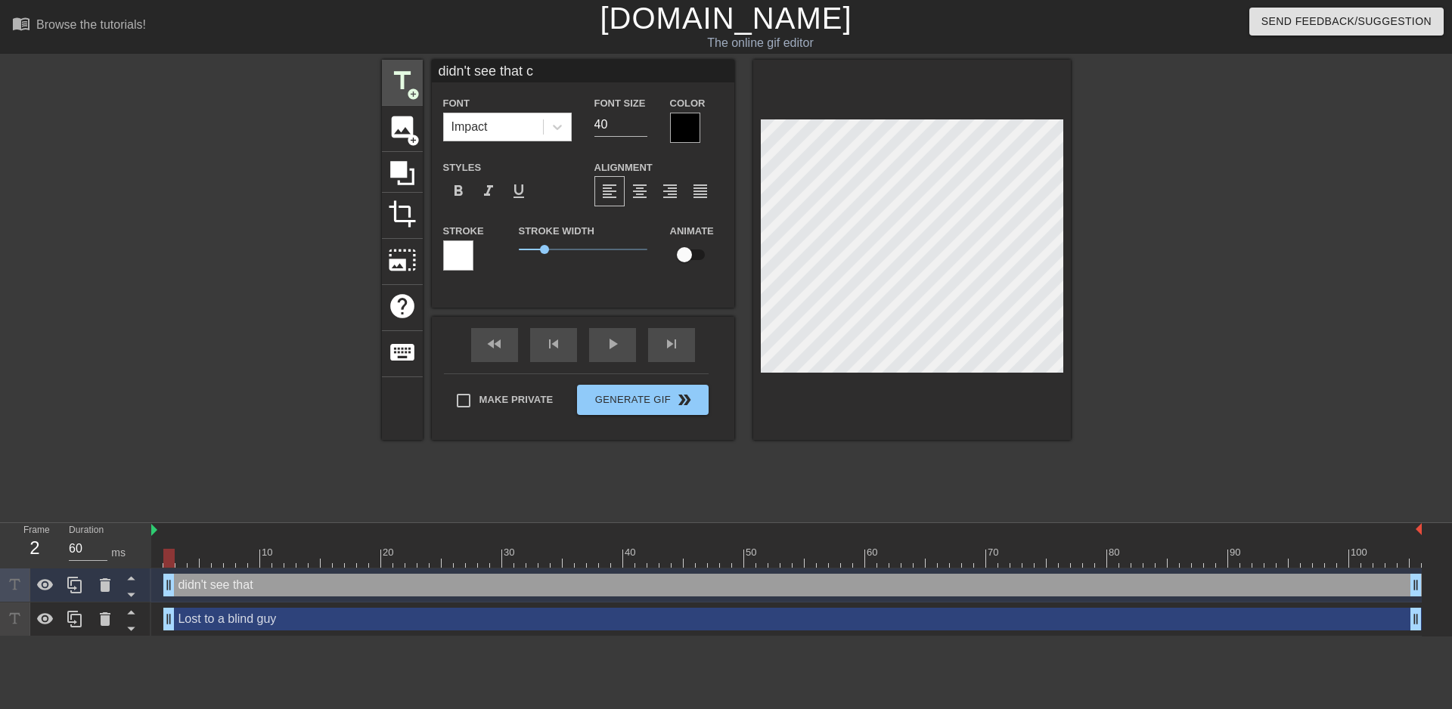
type input "didn't see that co"
type textarea "didn't see that co"
type input "didn't see that com"
type textarea "didn't see that com"
type input "didn't see that comi"
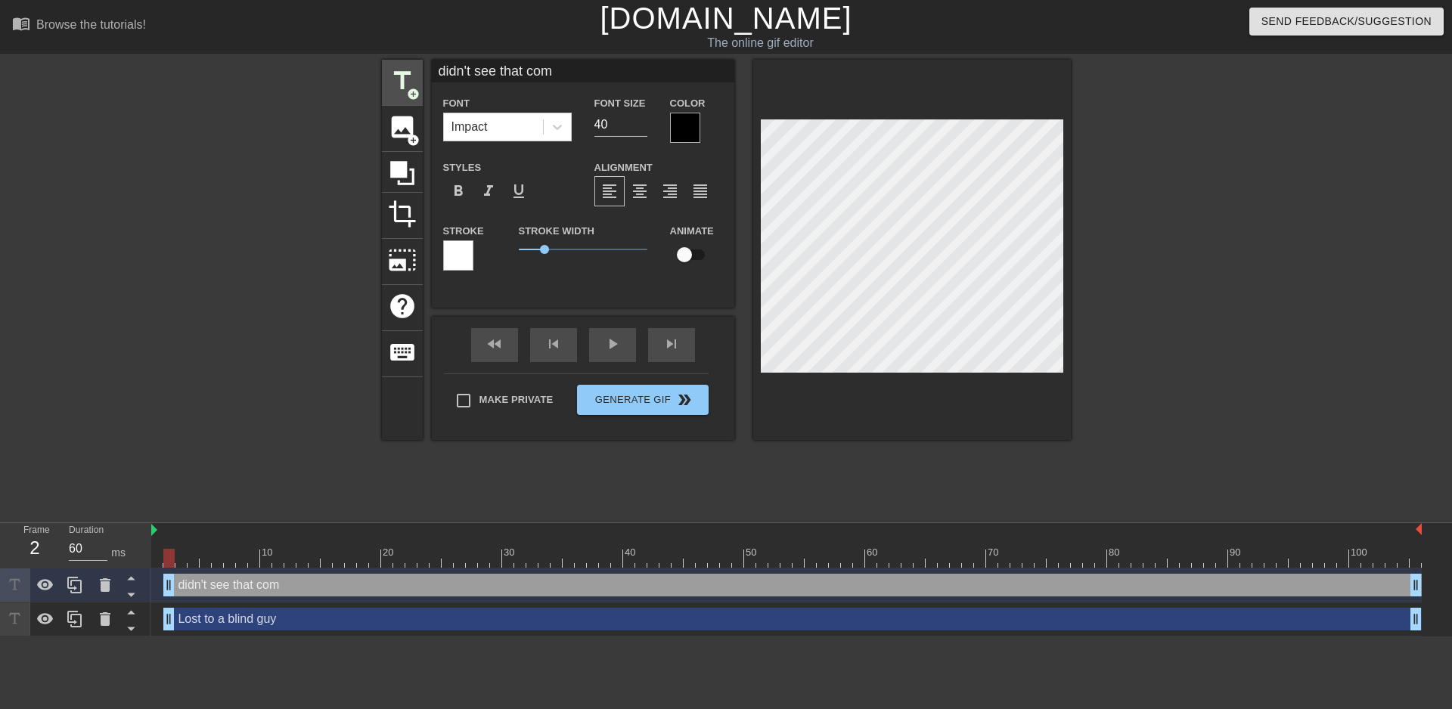
type textarea "didn't see that comi"
type input "didn't see that comin"
type textarea "didn't see that comin"
type input "didn't see that coming"
type textarea "didn't see that coming"
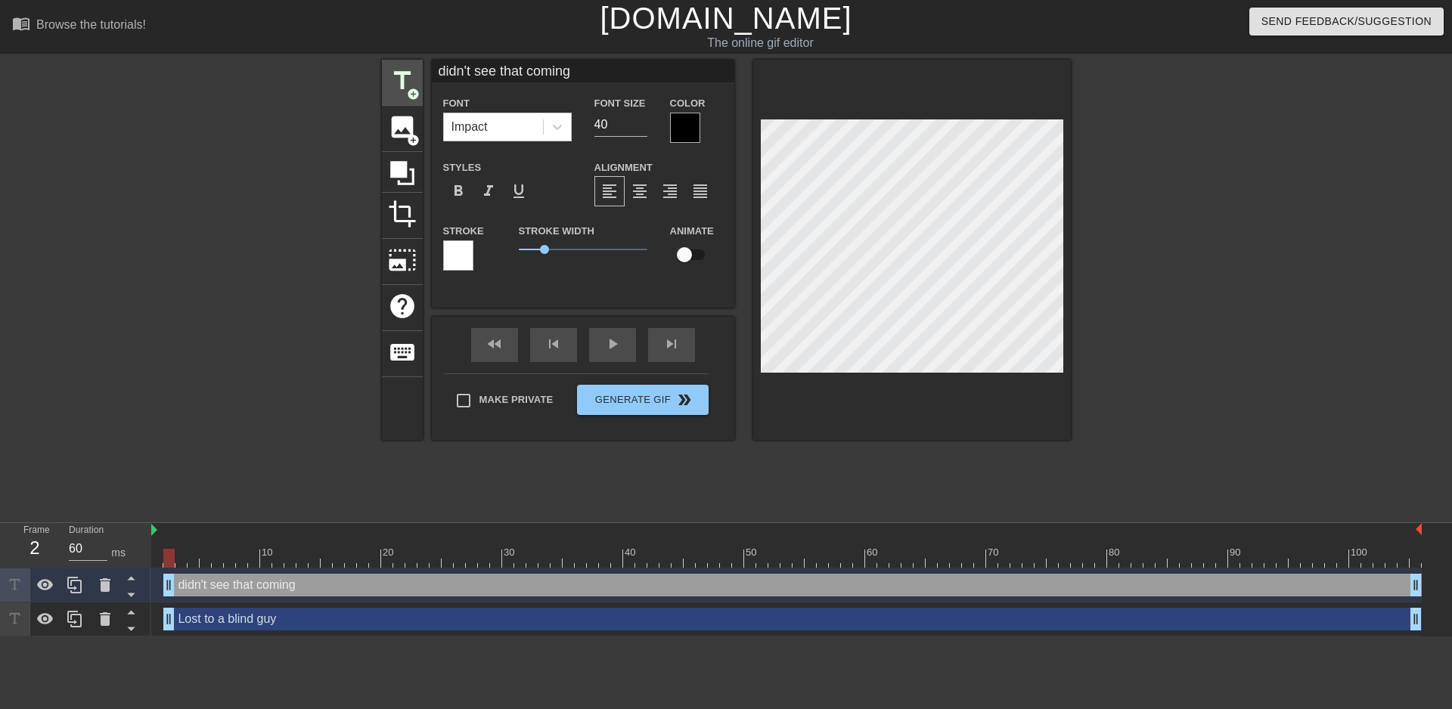
scroll to position [2, 8]
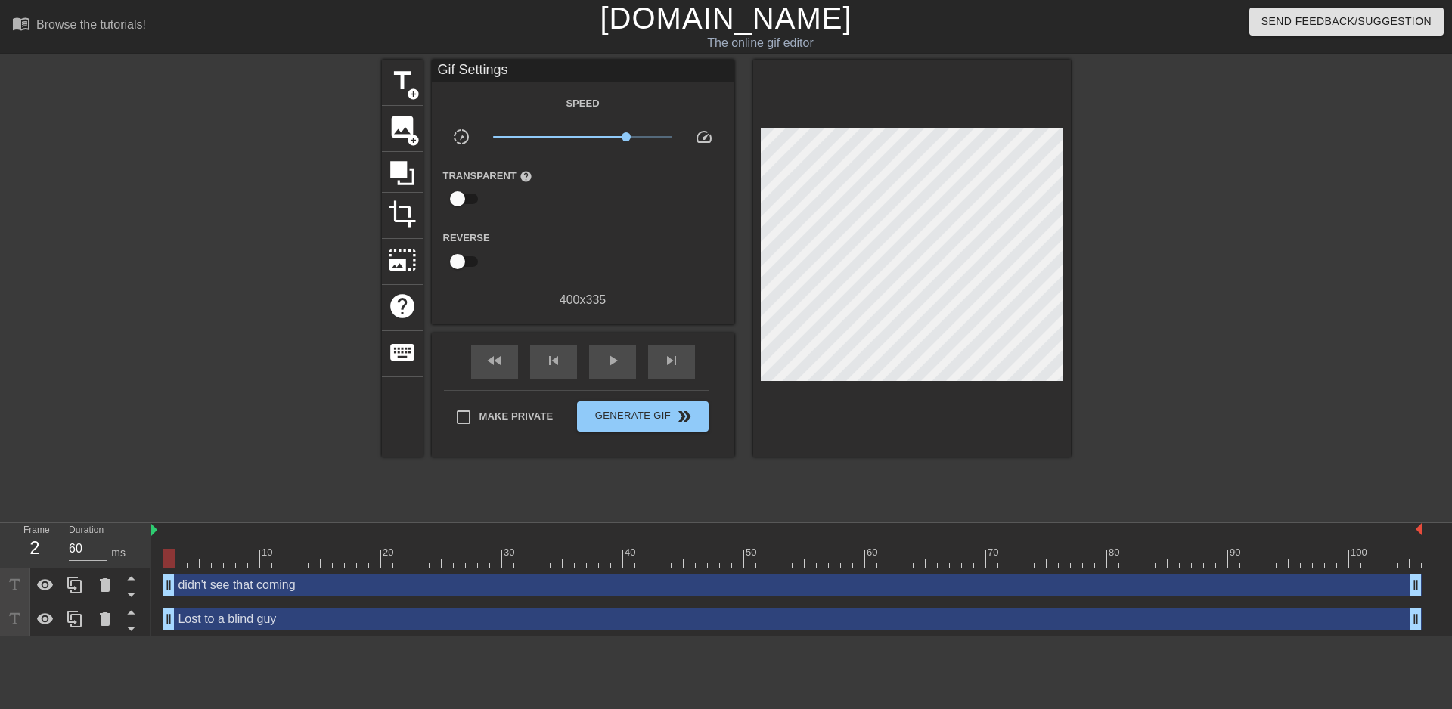
click at [41, 363] on div "title add_circle image add_circle crop photo_size_select_large help keyboard Gi…" at bounding box center [726, 287] width 1452 height 454
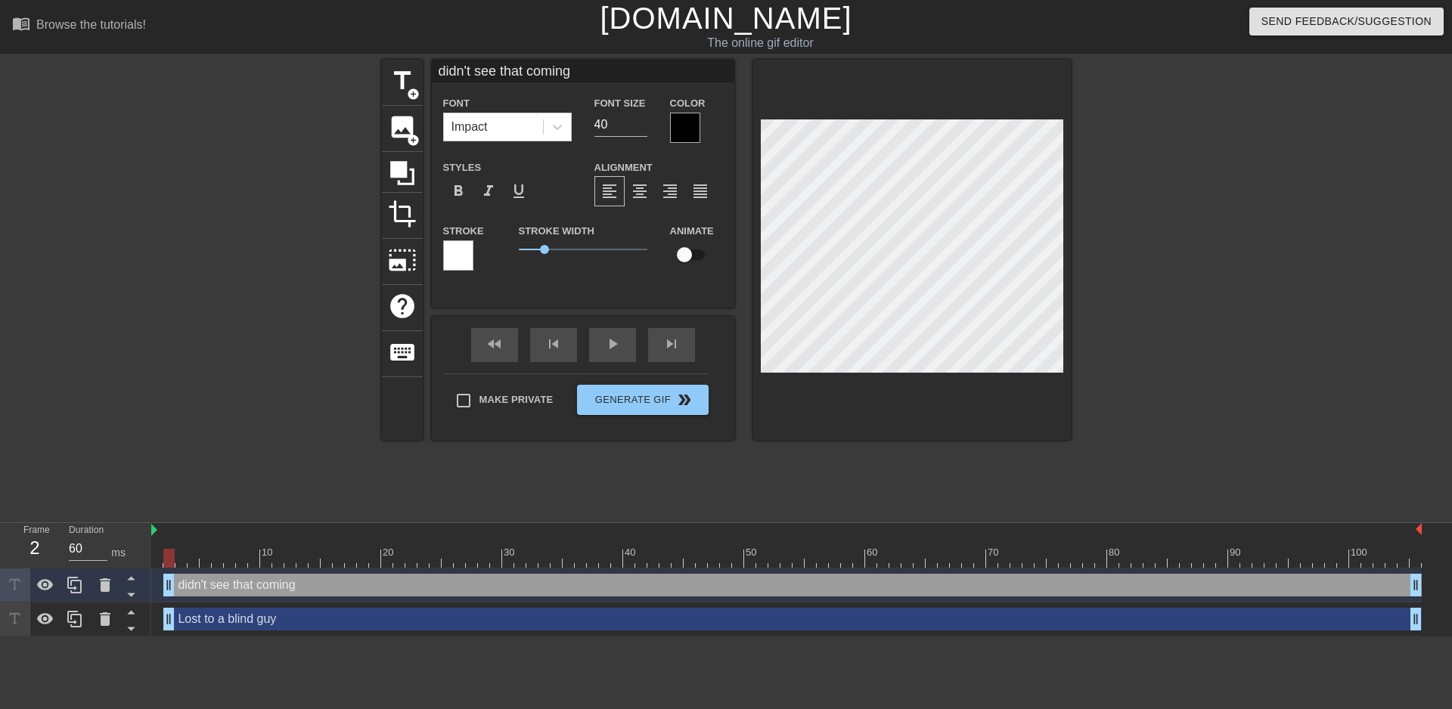
scroll to position [2, 5]
type input "b"
type textarea "b"
type input "bo"
type textarea "bo"
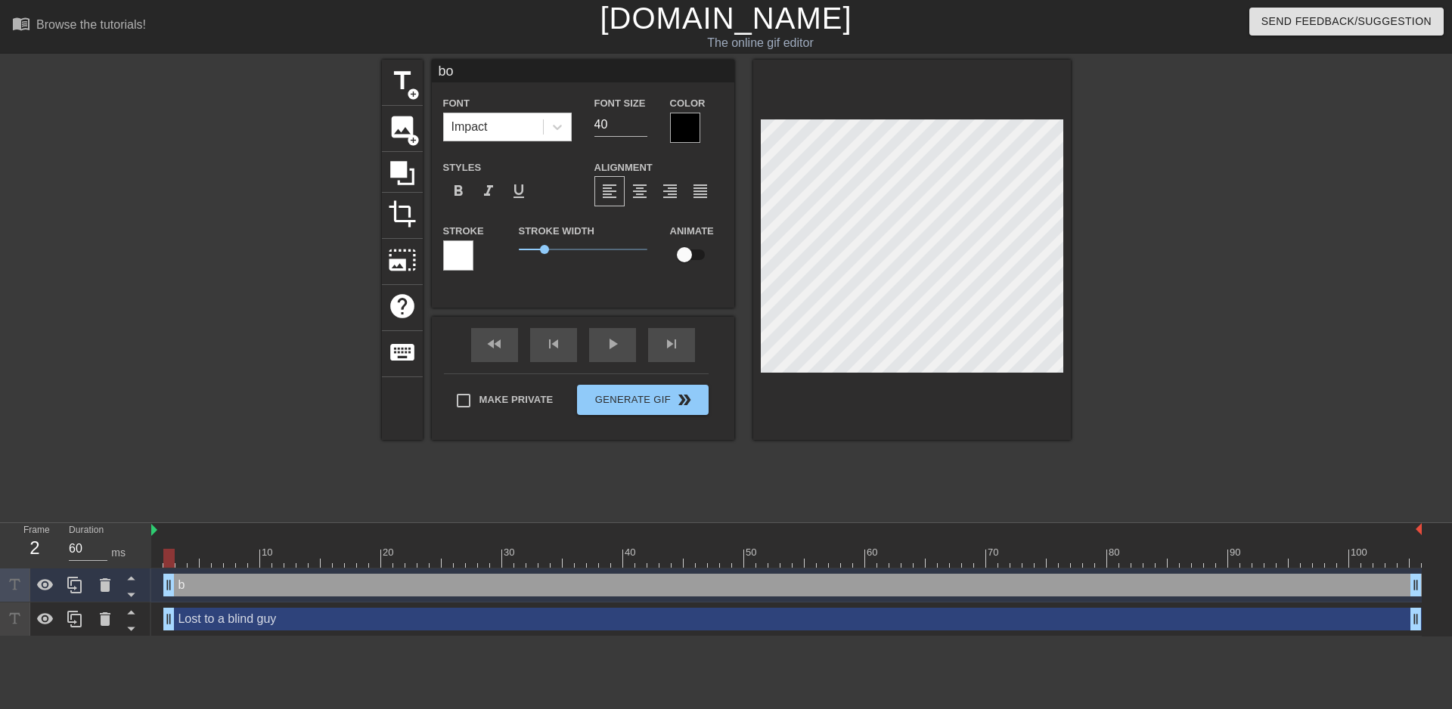
type input "bot"
type textarea "bot"
type input "[PERSON_NAME]"
type textarea "[PERSON_NAME]"
type input "[PERSON_NAME]"
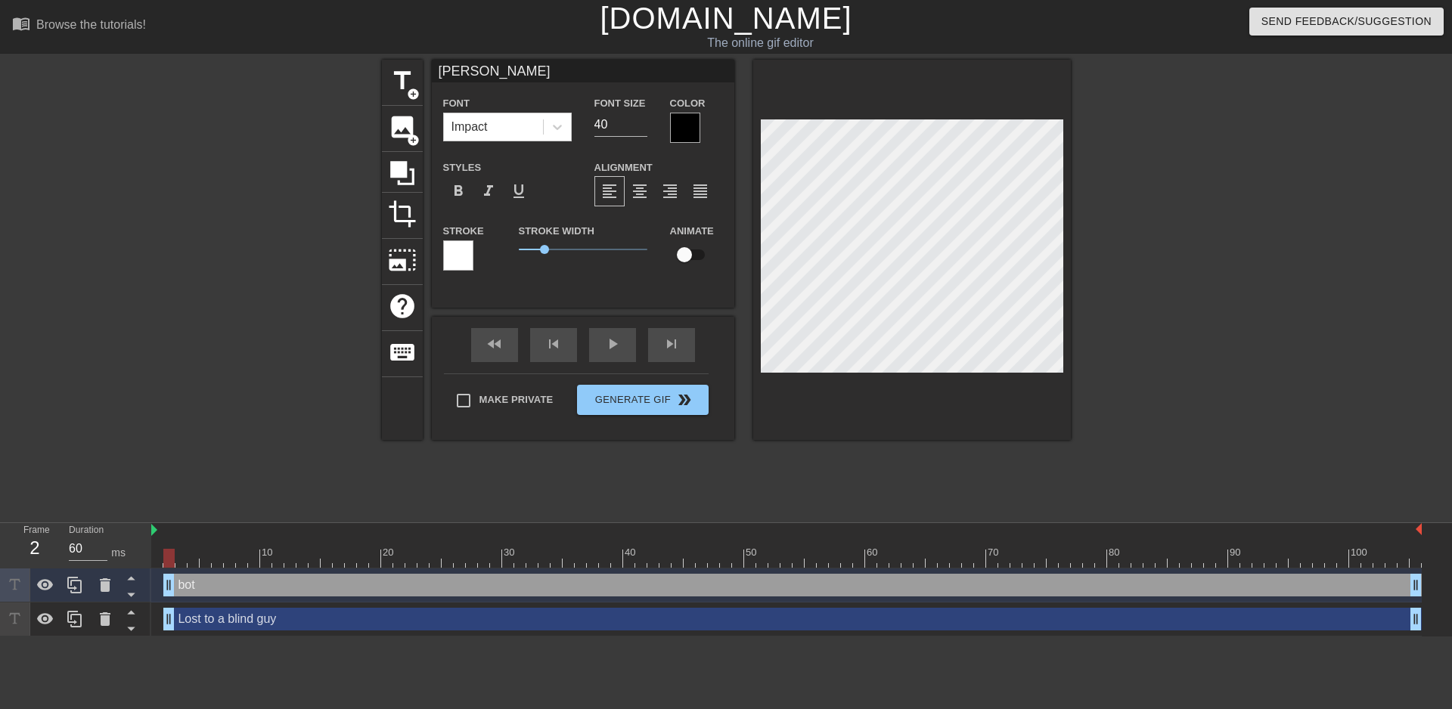
type textarea "[PERSON_NAME]"
type input "bottom"
type textarea "bottom"
type input "bottom"
type textarea "bottom"
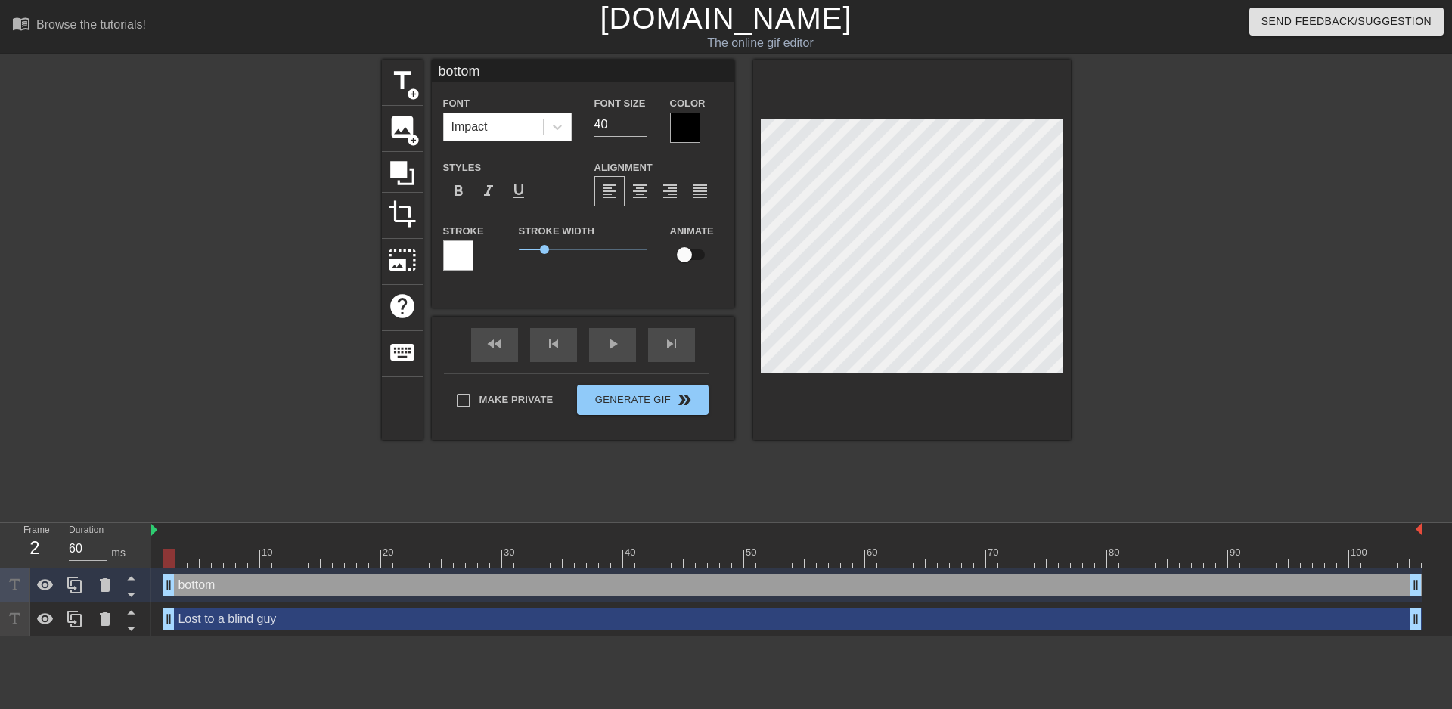
type input "bottom t"
type textarea "bottom t"
type input "bottom te"
type textarea "bottom te"
type input "bottom tex"
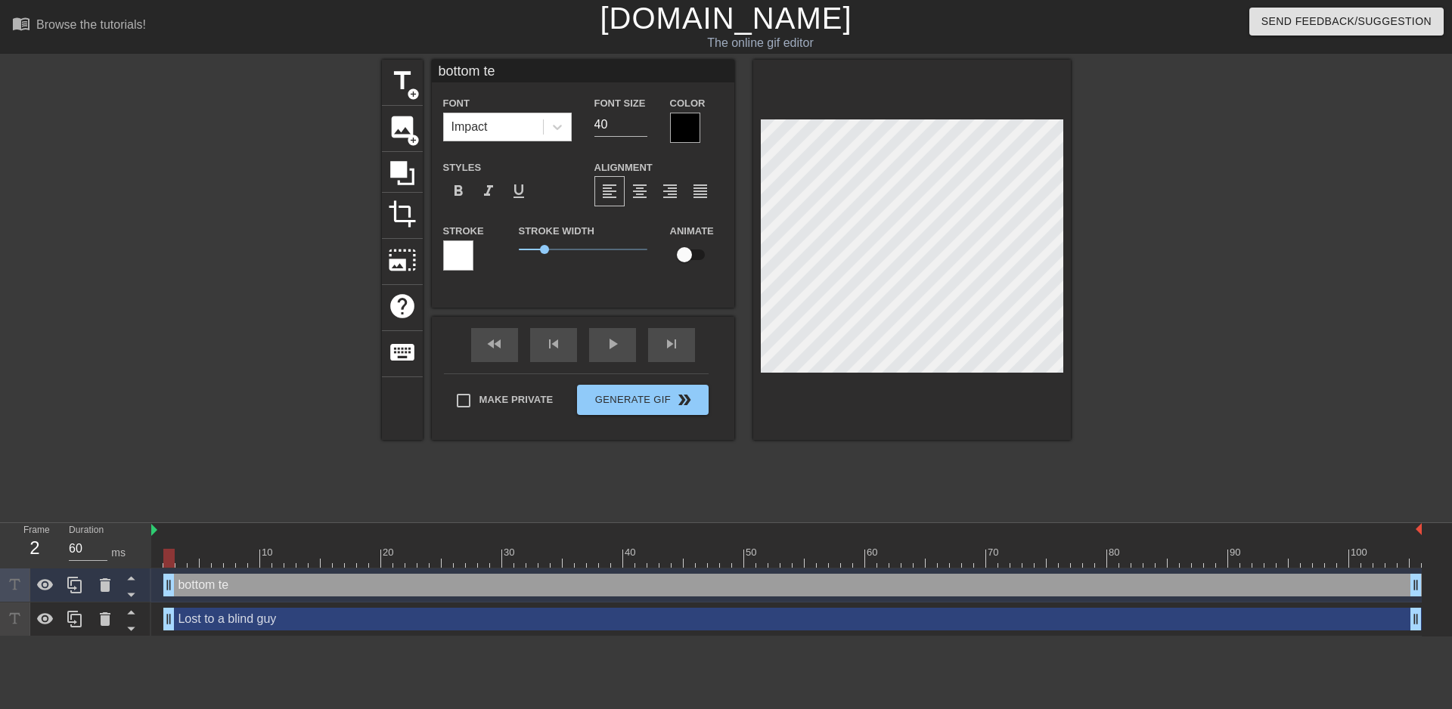
type textarea "bottom tex"
type input "bottom text"
type textarea "bottom text"
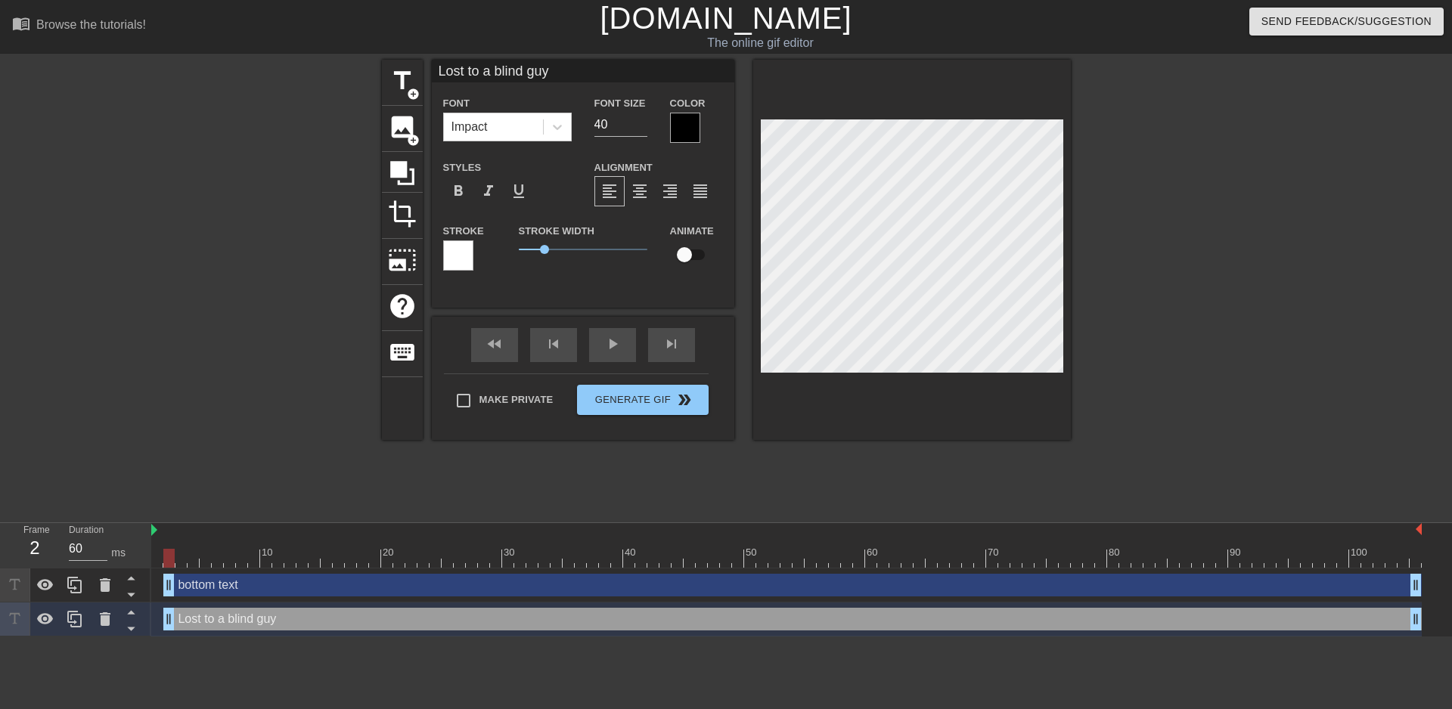
type input "Lost to a guy"
type textarea "Lost to a guy"
type input "Lost to a guy"
type textarea "Lost to a guy"
type input "Lost to guy"
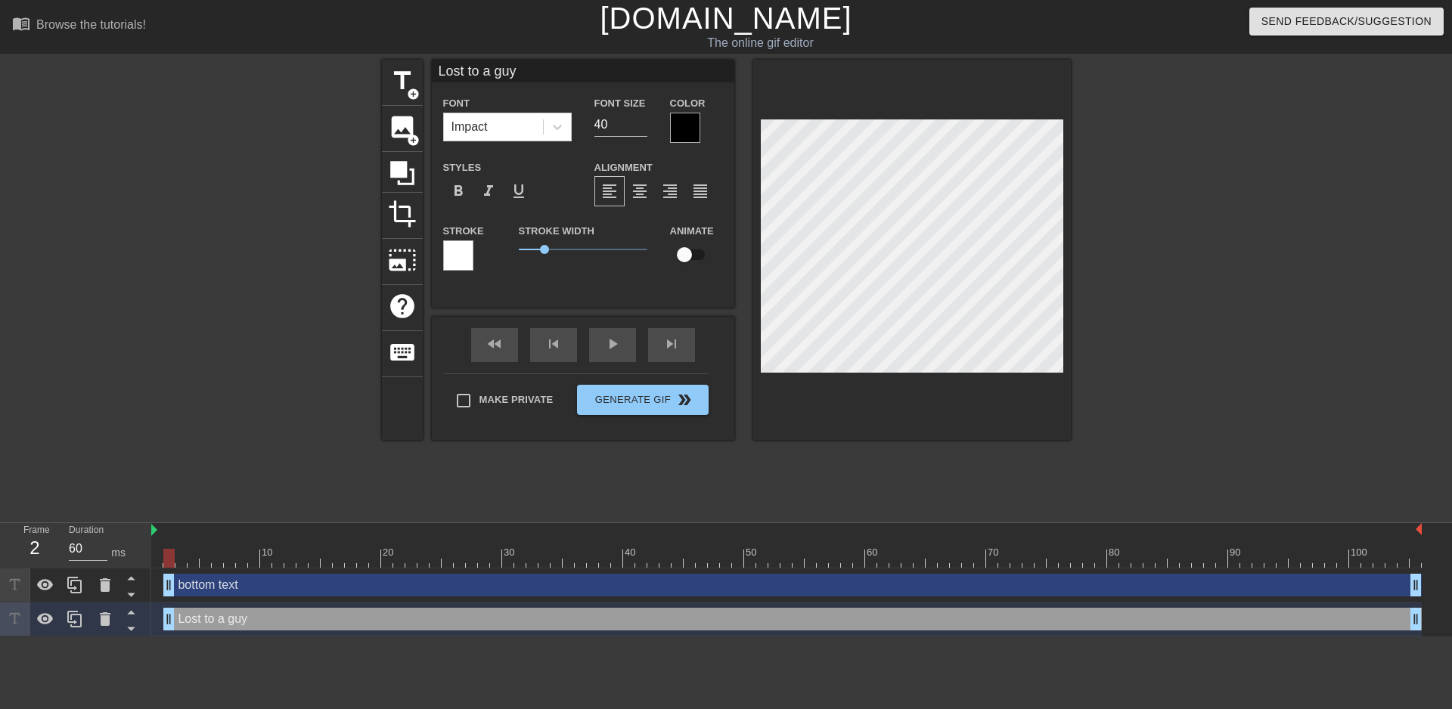
type textarea "Lost to guy"
type input "Lost to guy"
type textarea "Lost to guy"
type input "Lost t guy"
type textarea "Lost t guy"
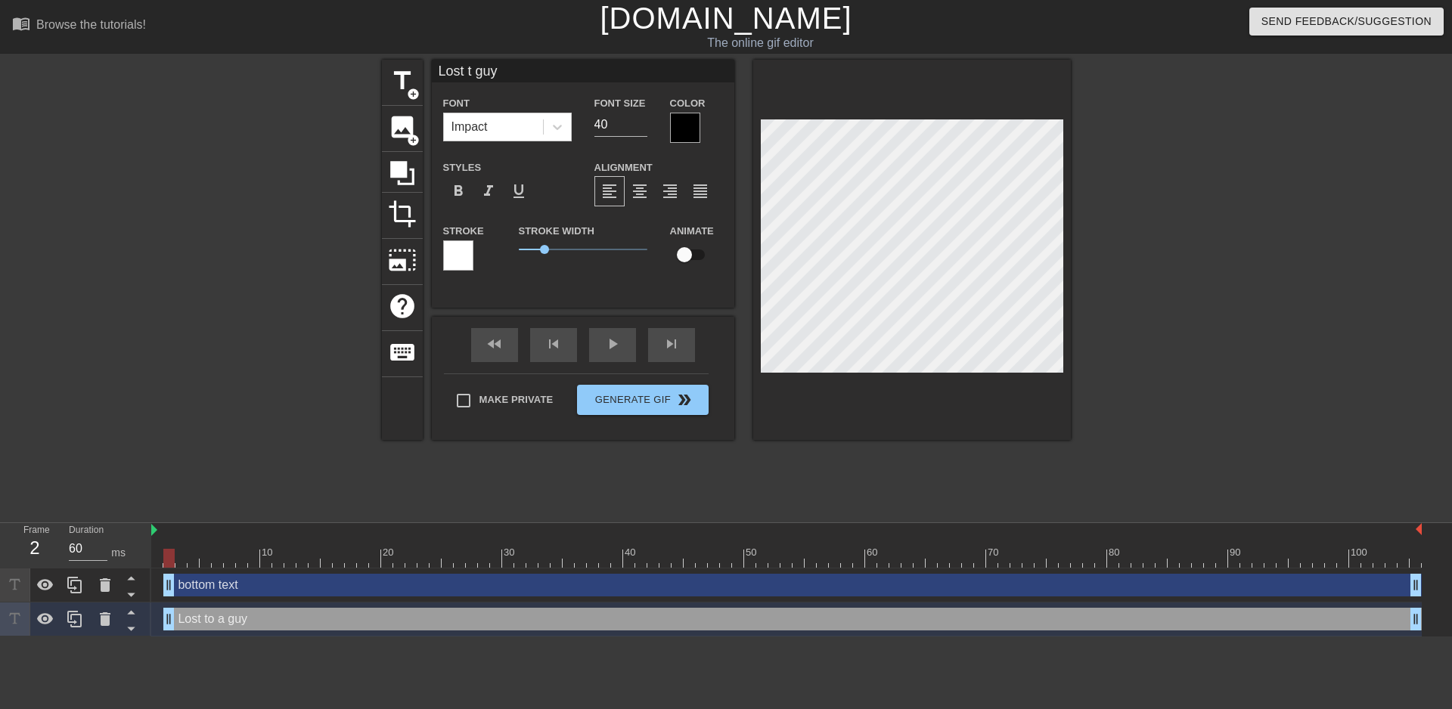
type input "Lost guy"
type textarea "Lost guy"
type input "Lost guy"
type textarea "Lost guy"
type input "Los guy"
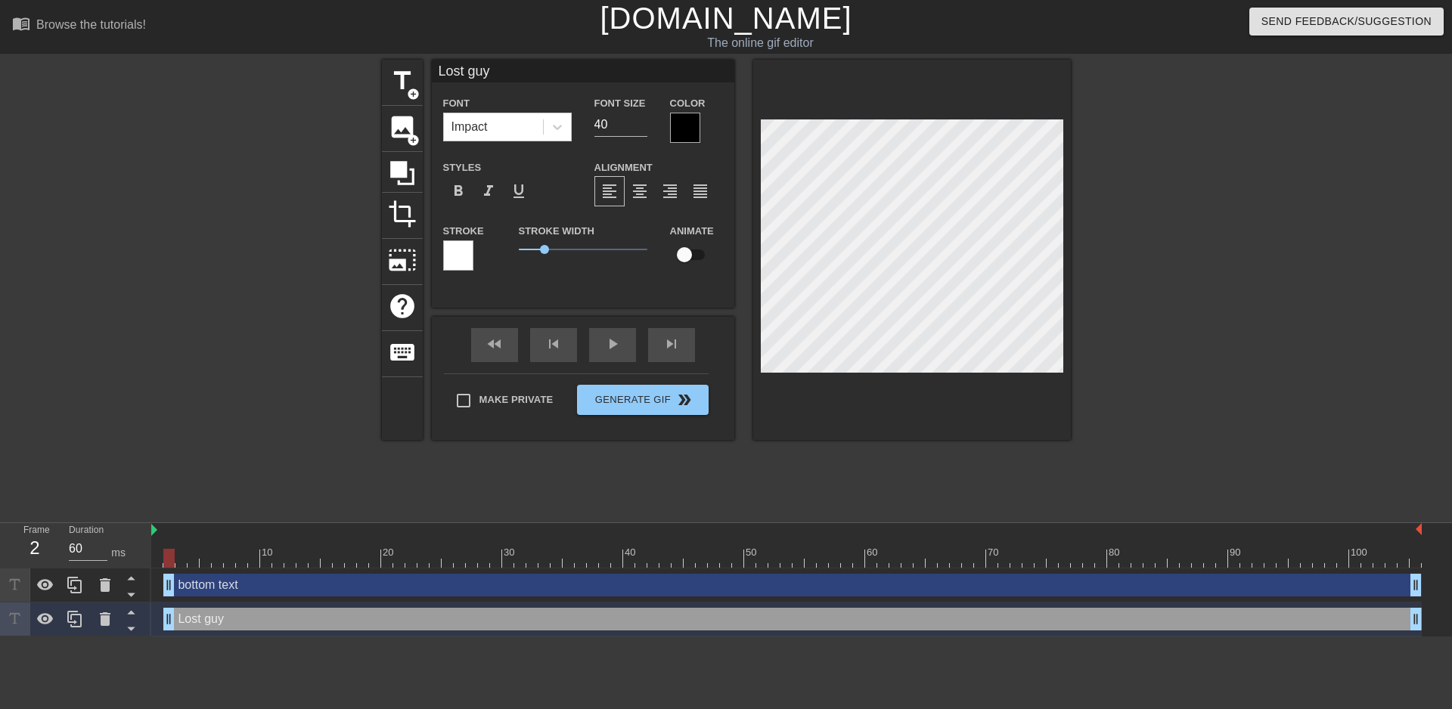
type textarea "Los guy"
type input "Lo guy"
type textarea "Lo guy"
type input "L guy"
type textarea "L guy"
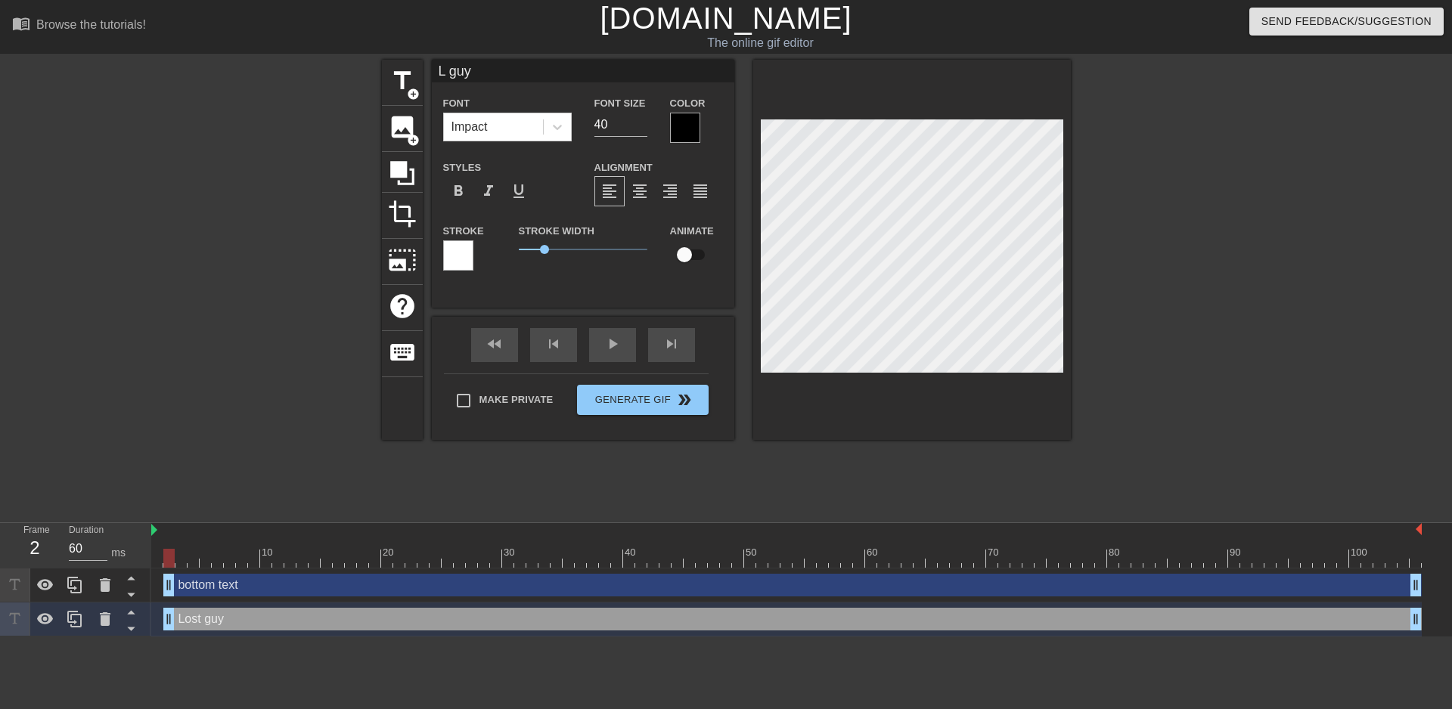
type input "guy"
type textarea "guy"
type input "guy"
type textarea "guy"
type input "uy"
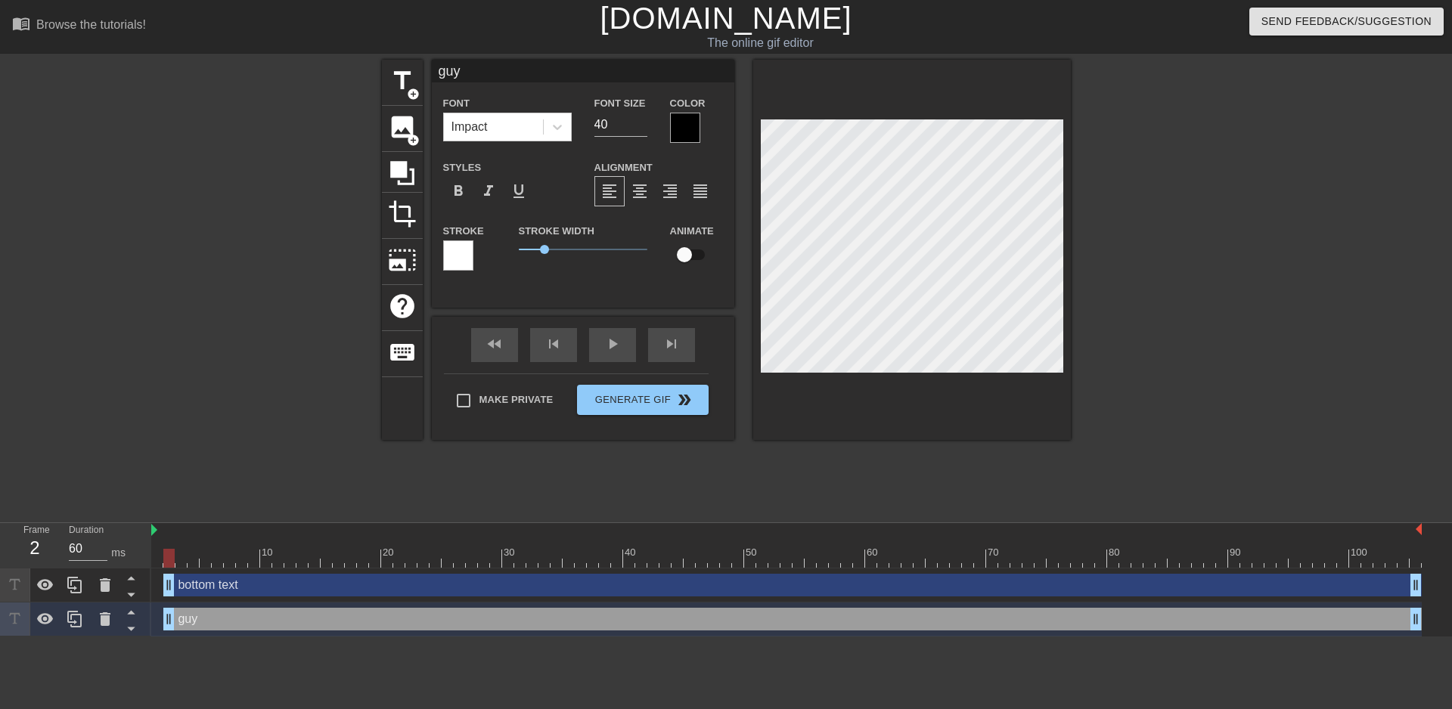
type textarea "uy"
type input "y"
type textarea "y"
type input "d"
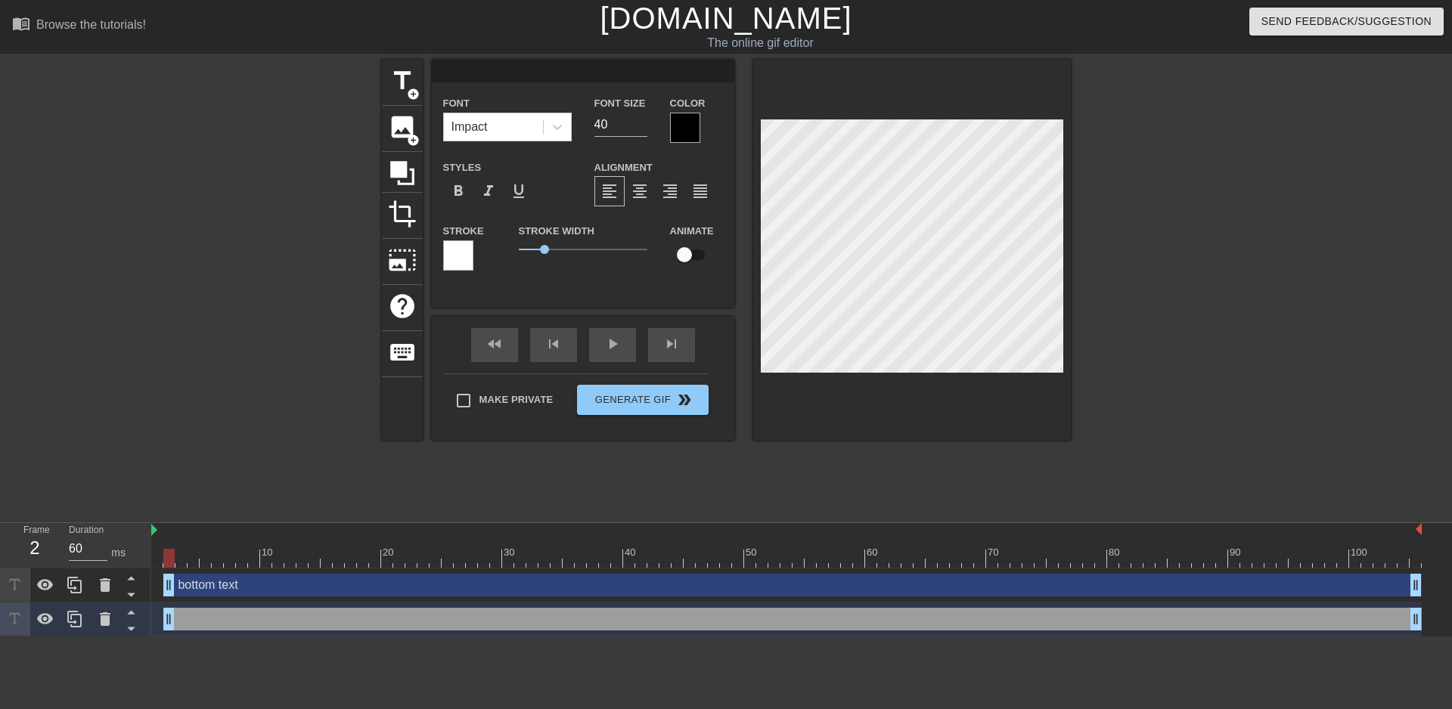
type textarea "d"
type input "di"
type textarea "di"
type input "die"
type textarea "die"
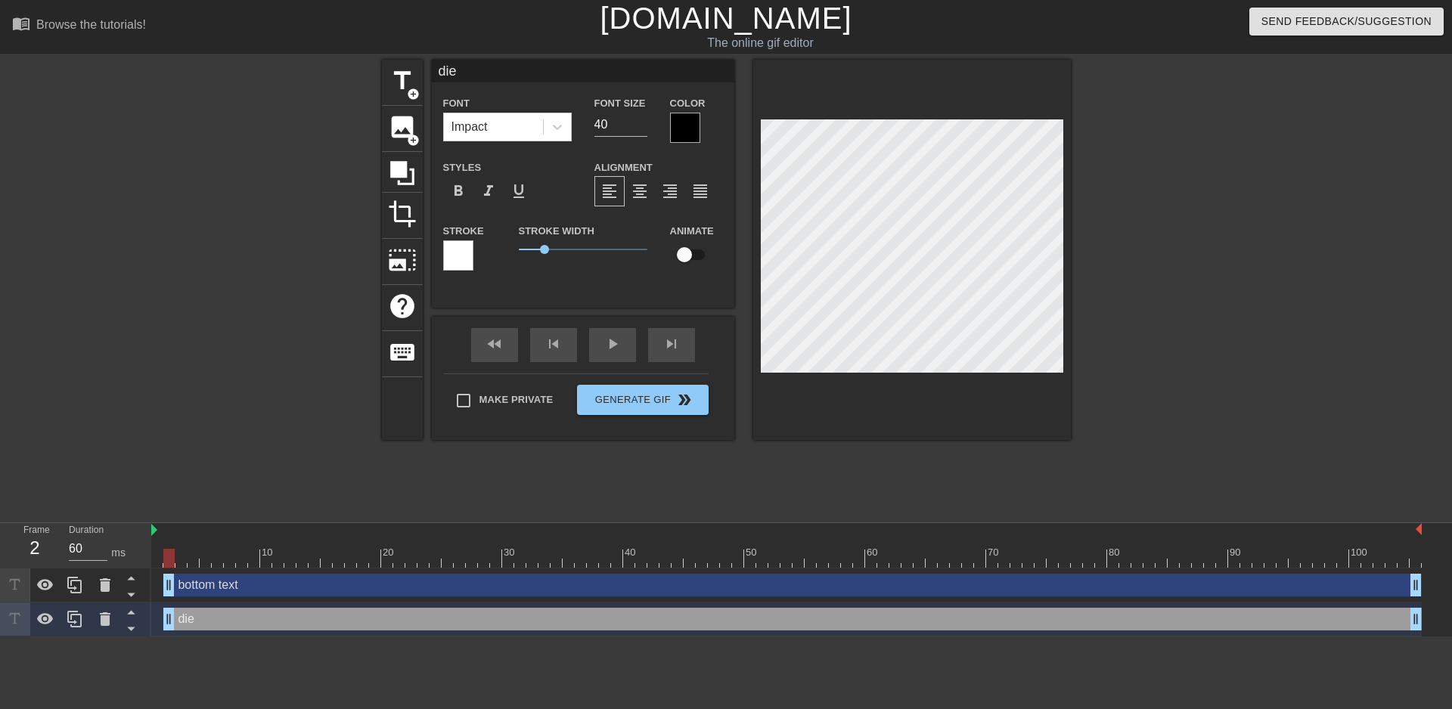
click at [1214, 241] on div "title add_circle image add_circle crop photo_size_select_large help keyboard di…" at bounding box center [726, 287] width 1452 height 454
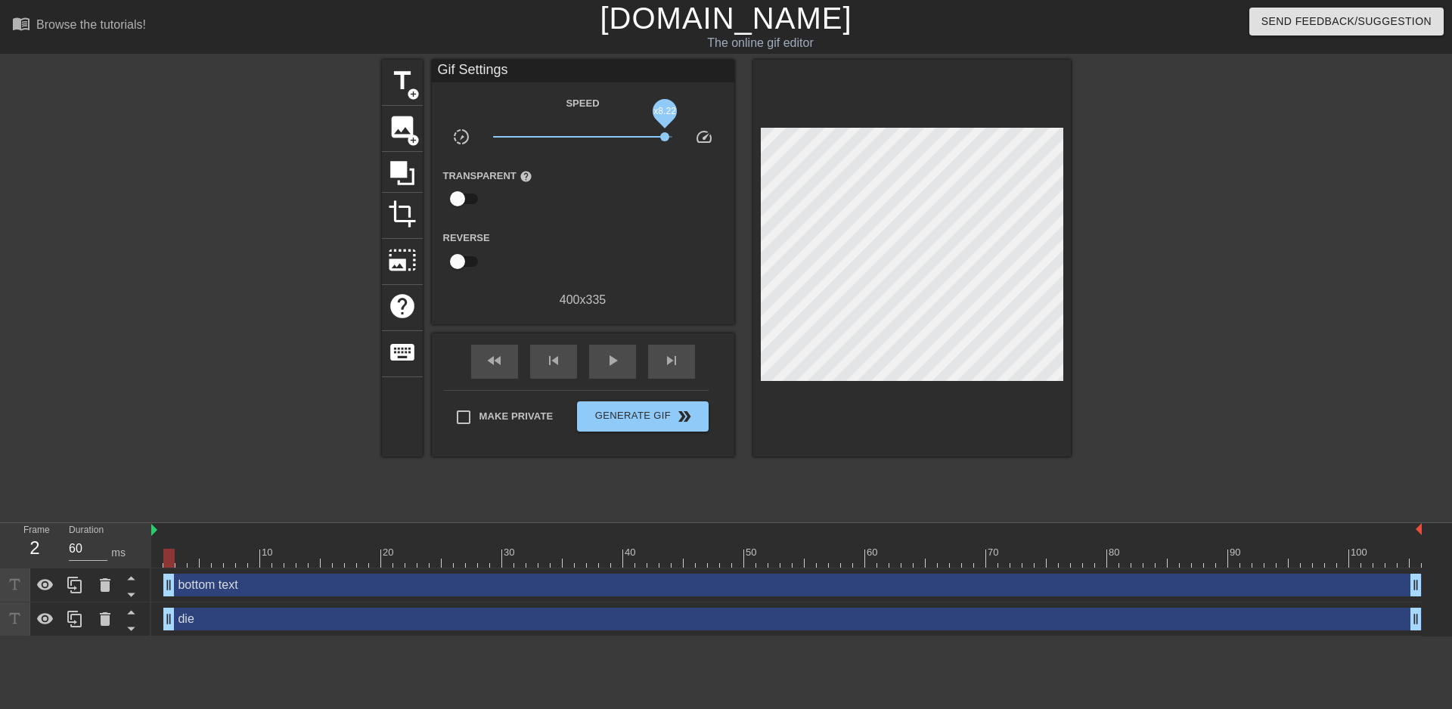
drag, startPoint x: 623, startPoint y: 138, endPoint x: 686, endPoint y: 158, distance: 65.8
click at [681, 147] on div "slow_motion_video x8.22 speed" at bounding box center [583, 139] width 303 height 23
click at [604, 357] on span "play_arrow" at bounding box center [613, 361] width 18 height 18
click at [604, 357] on span "pause" at bounding box center [613, 361] width 18 height 18
type input "70"
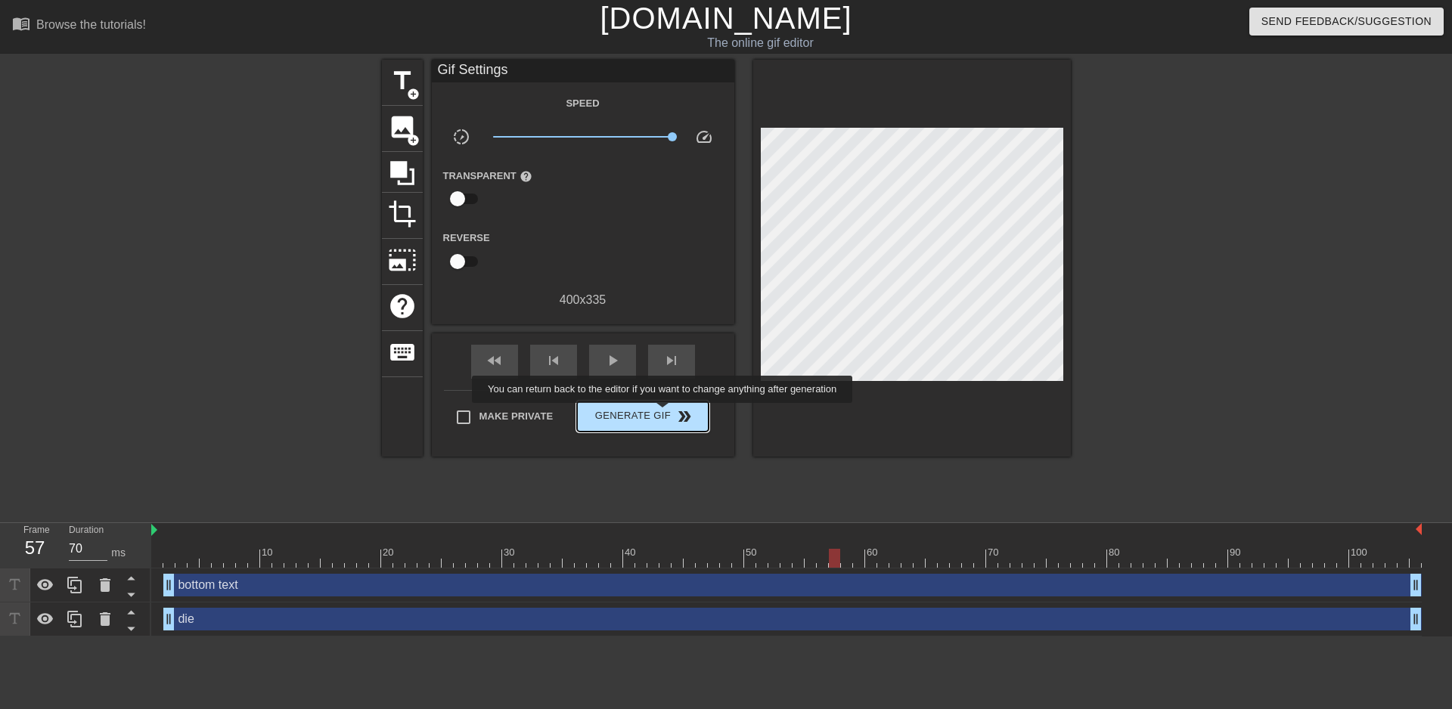
click at [664, 414] on span "Generate Gif double_arrow" at bounding box center [642, 417] width 119 height 18
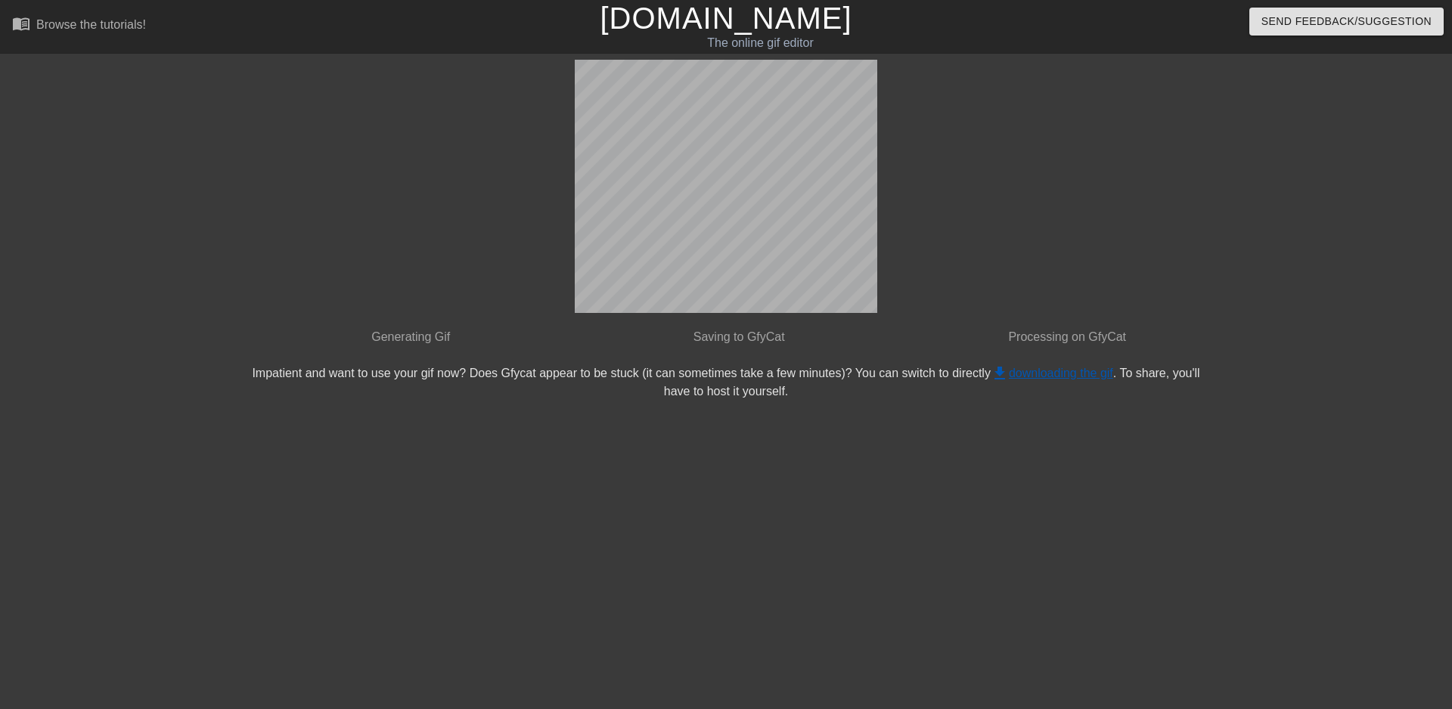
click at [1020, 367] on link "get_app downloading the gif" at bounding box center [1052, 373] width 123 height 13
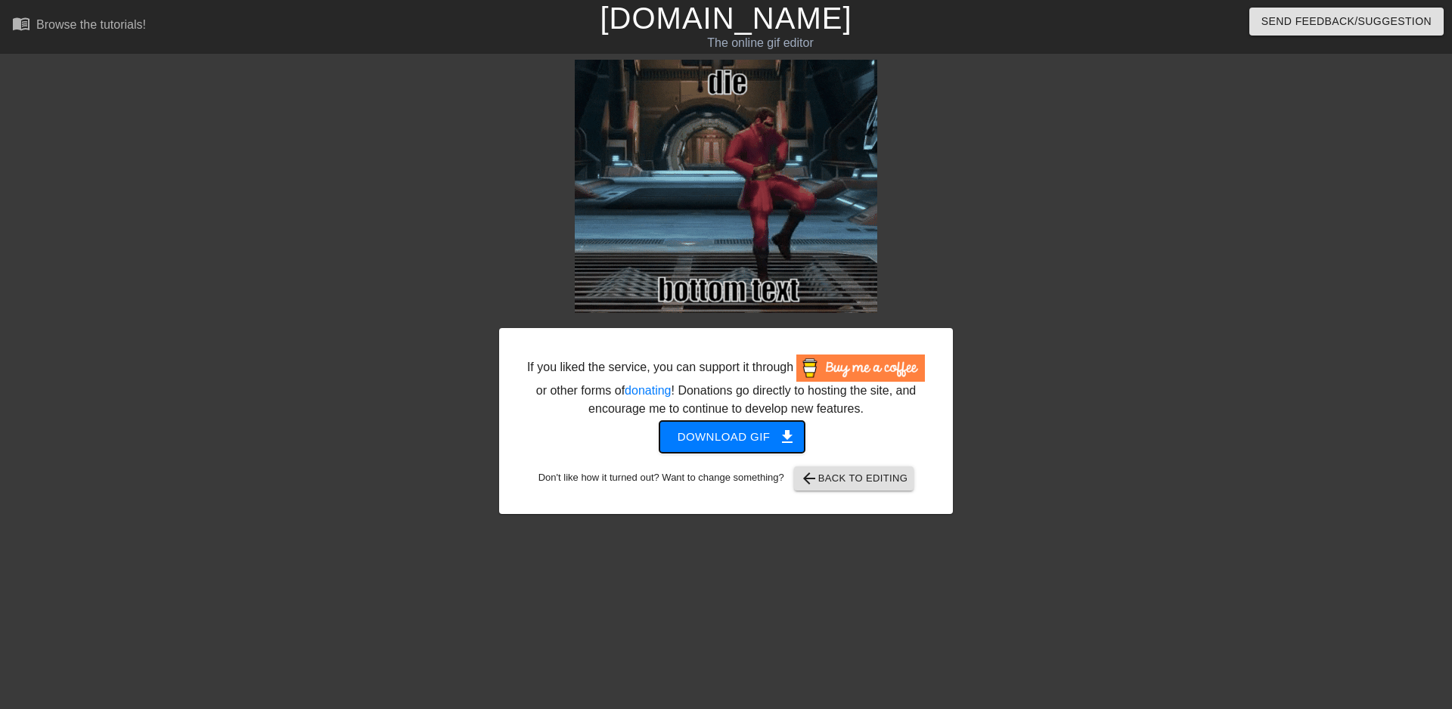
click at [734, 430] on span "Download gif get_app" at bounding box center [733, 437] width 110 height 20
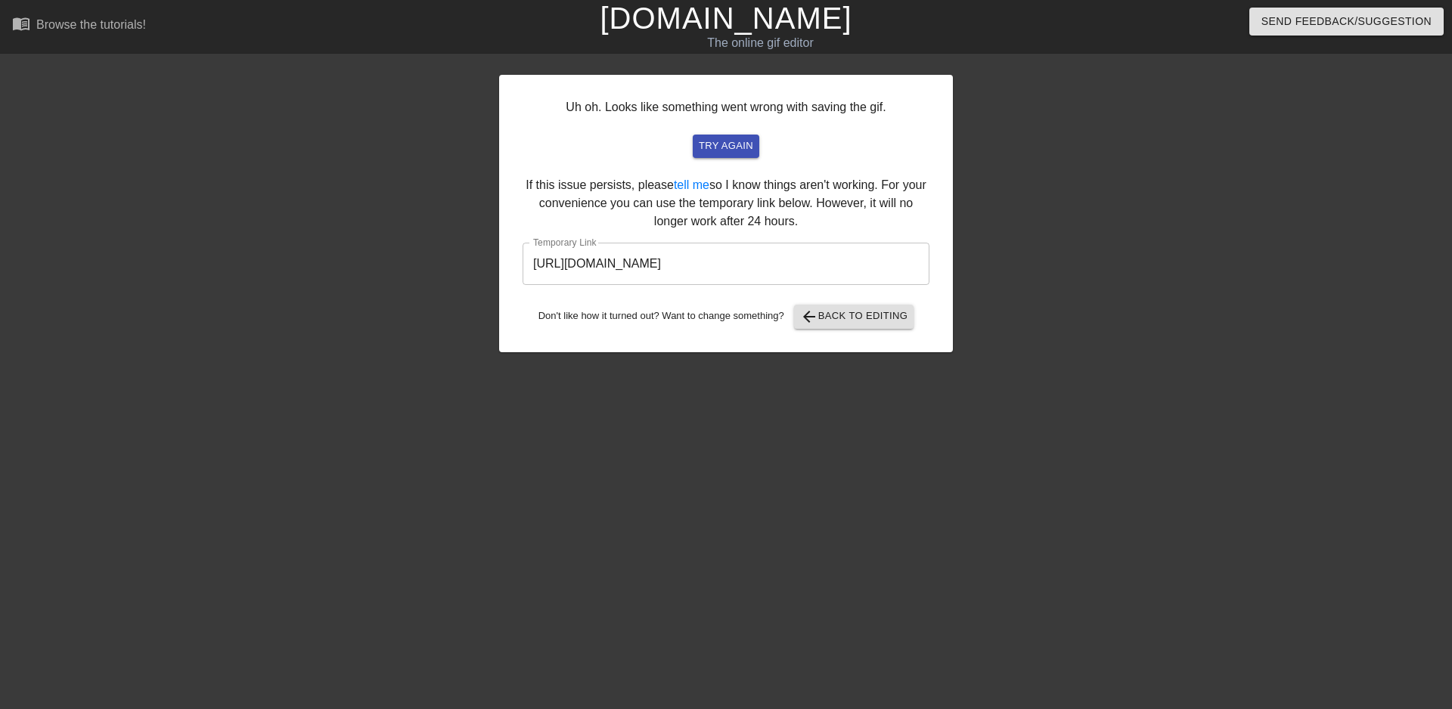
click at [0, 376] on html "menu_book Browse the tutorials! [DOMAIN_NAME] The online gif editor Send Feedba…" at bounding box center [726, 260] width 1452 height 520
